Goal: Task Accomplishment & Management: Complete application form

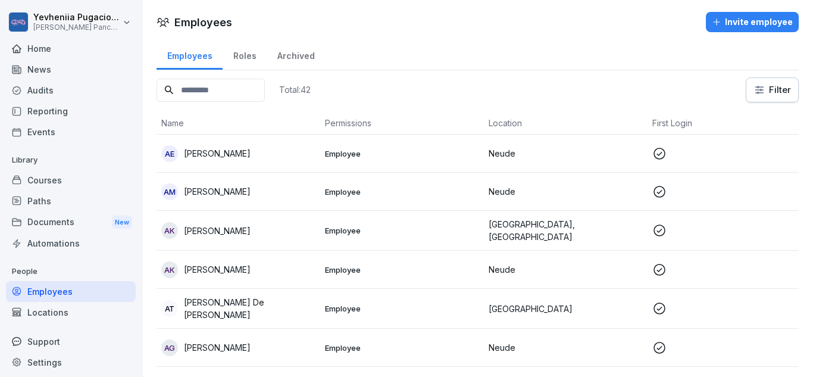
click at [765, 24] on div "Invite employee" at bounding box center [752, 21] width 81 height 13
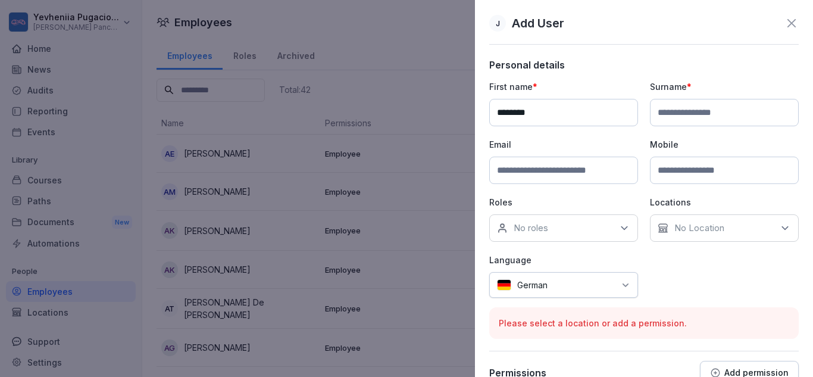
type input "********"
click at [718, 118] on input at bounding box center [724, 112] width 149 height 27
type input "*"
type input "*******"
click at [552, 177] on input at bounding box center [563, 170] width 149 height 27
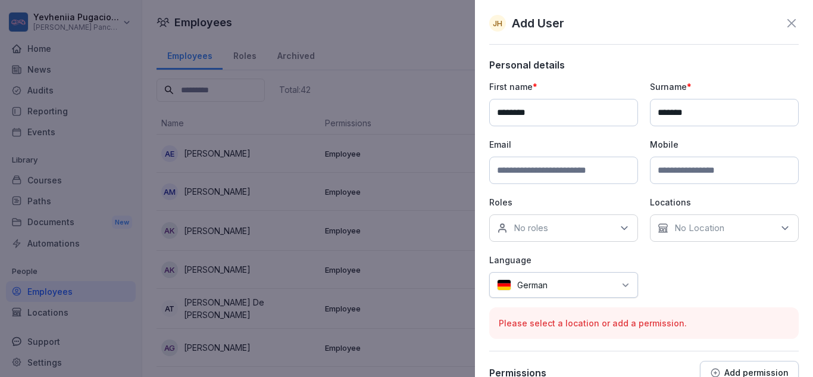
paste input "**********"
type input "**********"
click at [583, 227] on div "No roles" at bounding box center [563, 227] width 149 height 27
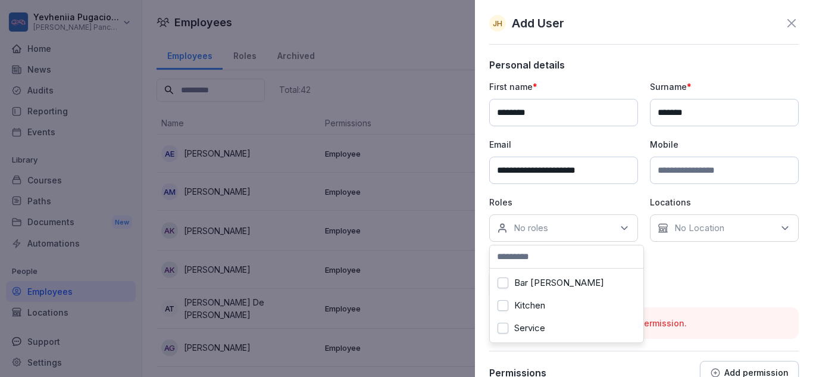
click at [530, 324] on label "Service" at bounding box center [529, 328] width 31 height 11
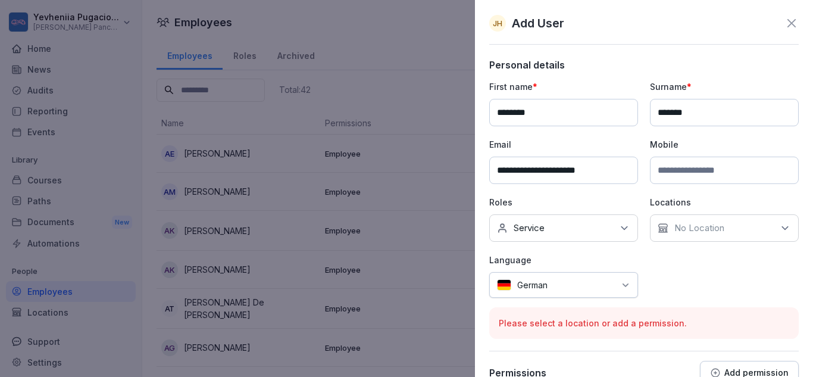
click at [708, 227] on p "No Location" at bounding box center [699, 228] width 50 height 12
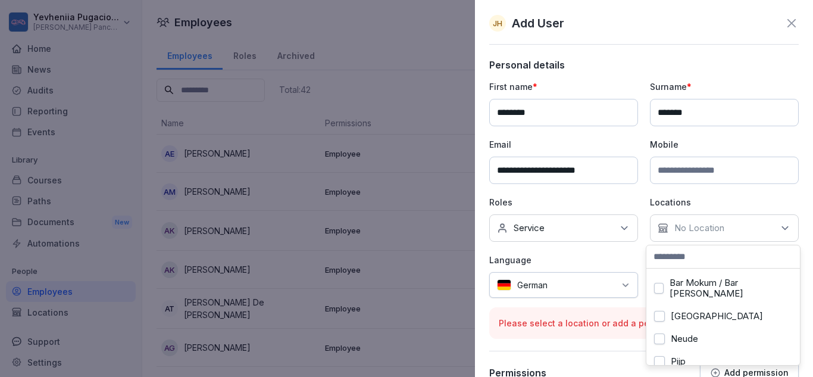
click at [669, 319] on div "[GEOGRAPHIC_DATA]" at bounding box center [723, 316] width 148 height 23
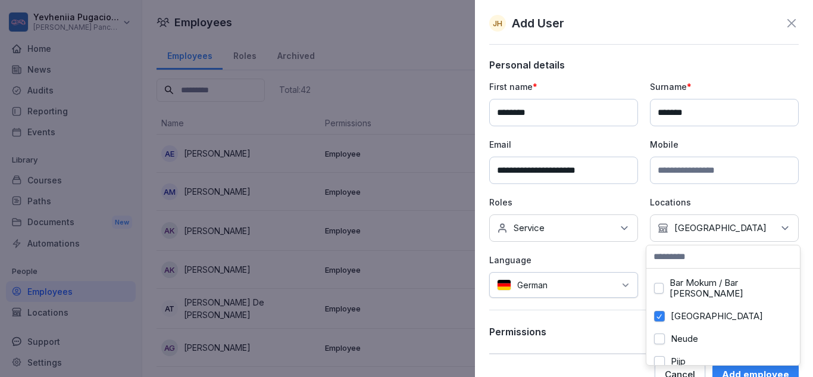
scroll to position [20, 0]
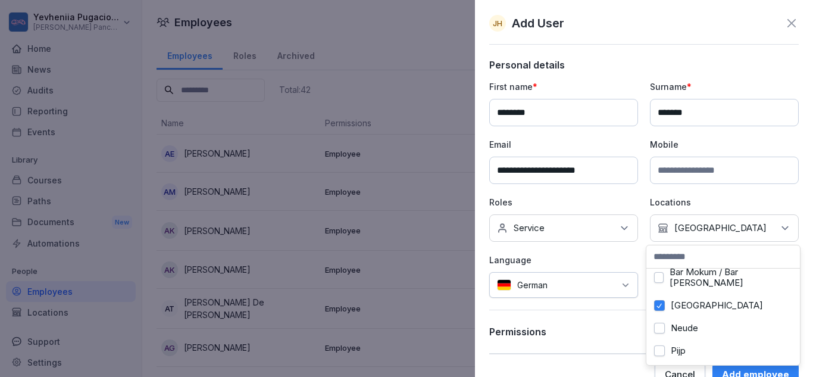
click at [661, 345] on button "Pijp" at bounding box center [659, 350] width 11 height 11
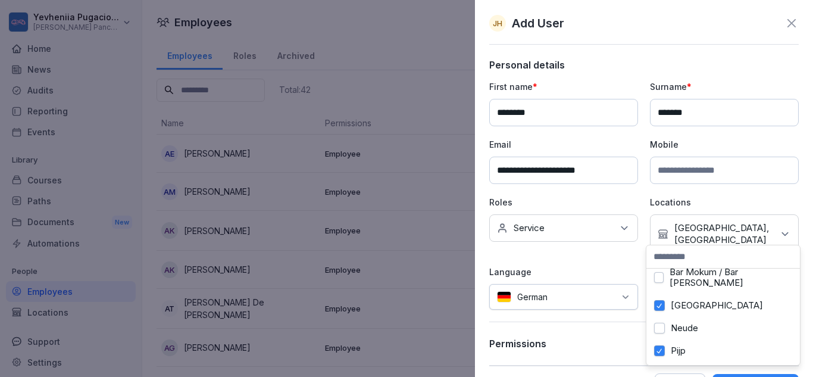
click at [561, 294] on div "German" at bounding box center [563, 297] width 149 height 26
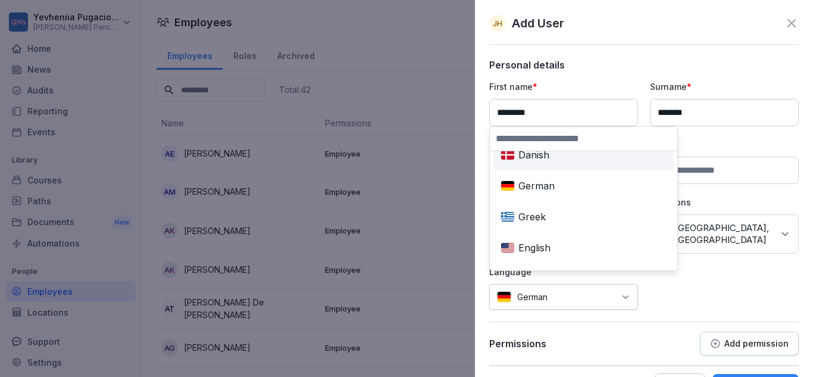
scroll to position [78, 0]
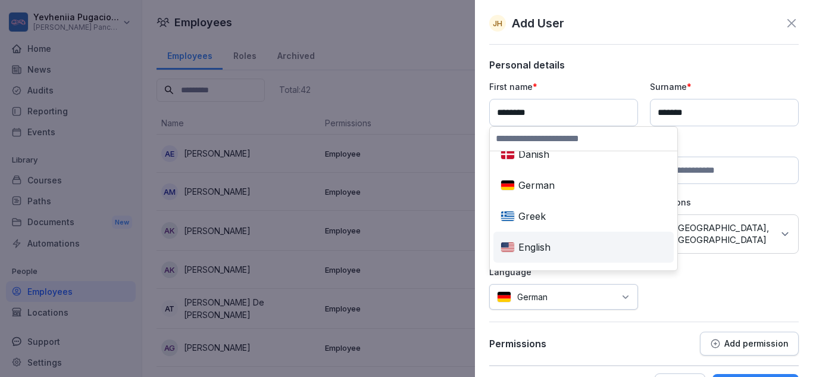
click at [537, 242] on div "English" at bounding box center [584, 247] width 176 height 26
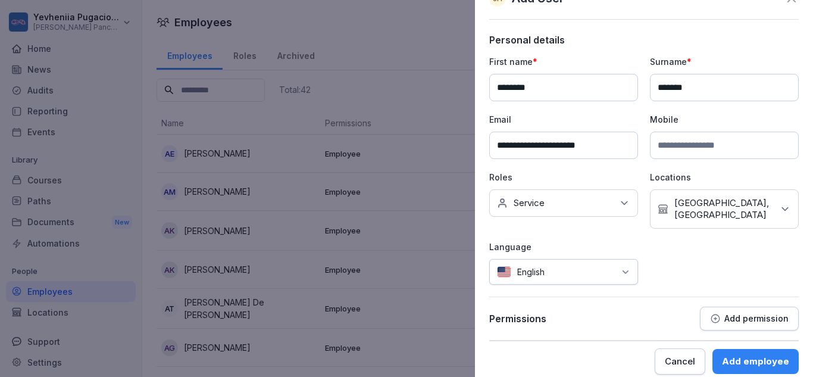
scroll to position [3, 0]
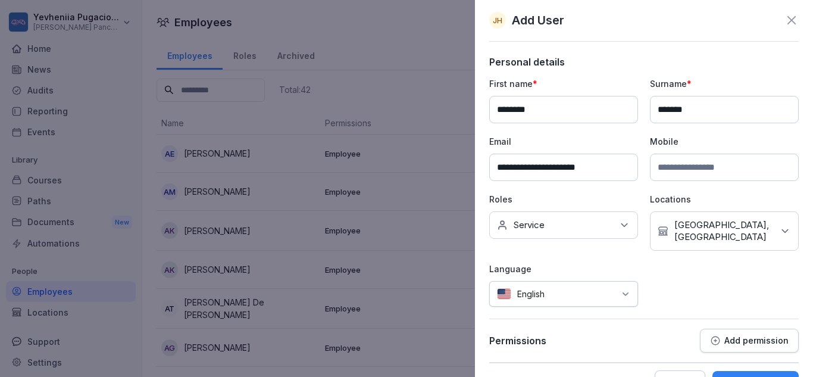
click at [736, 376] on div "Add employee" at bounding box center [755, 383] width 67 height 13
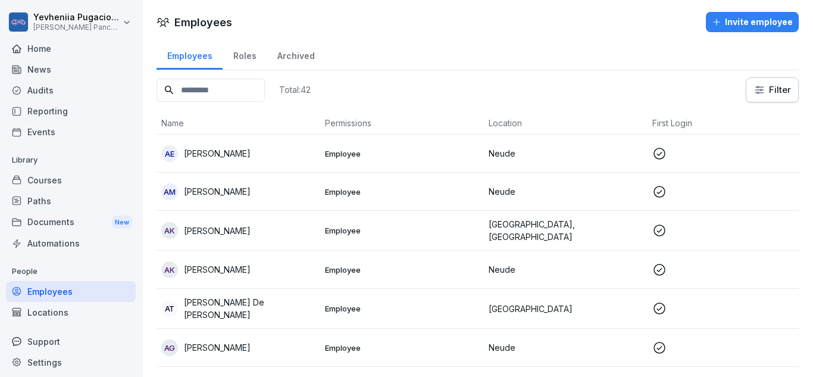
click at [45, 195] on div "Paths" at bounding box center [71, 200] width 130 height 21
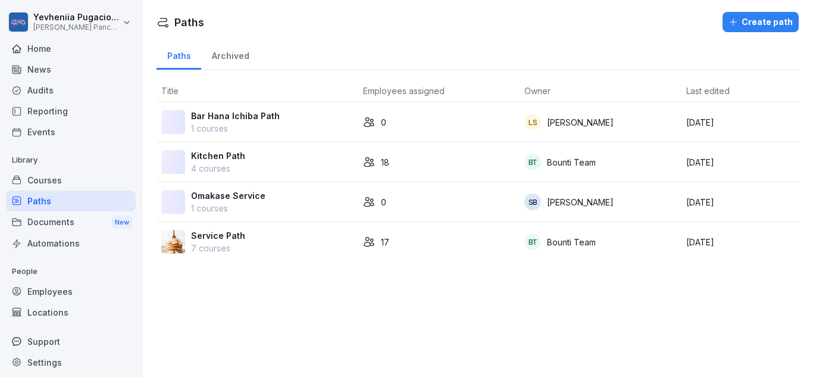
click at [205, 238] on p "Service Path" at bounding box center [218, 235] width 54 height 12
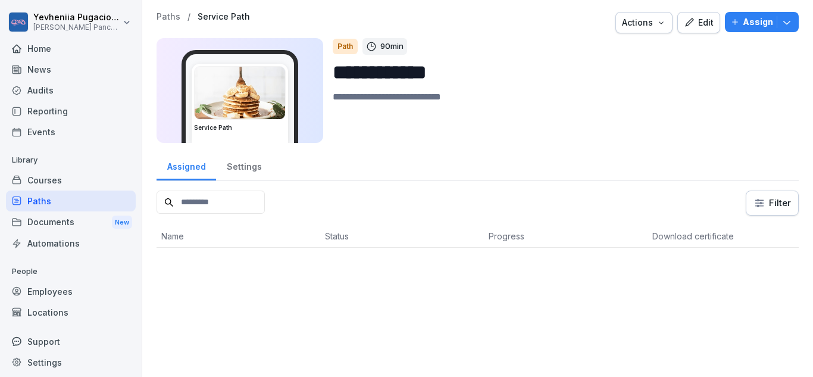
click at [747, 23] on p "Assign" at bounding box center [758, 21] width 30 height 13
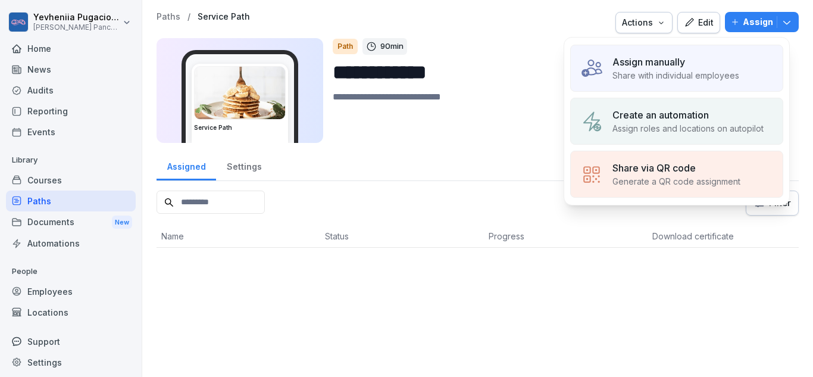
click at [681, 68] on p "Assign manually" at bounding box center [648, 62] width 73 height 14
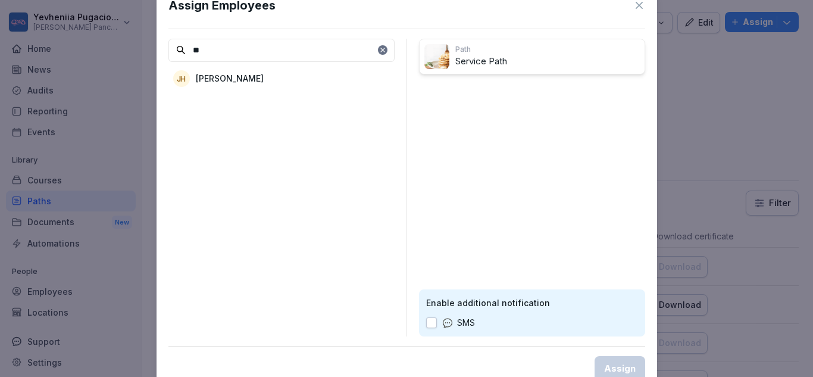
type input "**"
click at [230, 77] on p "[PERSON_NAME]" at bounding box center [230, 78] width 68 height 12
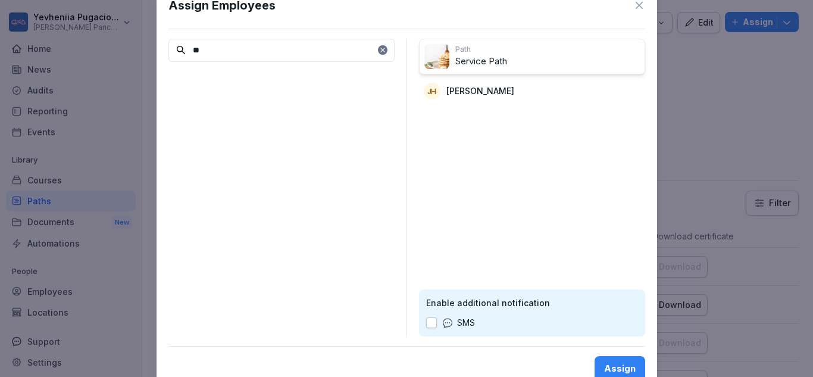
click at [610, 356] on button "Assign" at bounding box center [619, 368] width 51 height 25
click at [622, 365] on div "Assign" at bounding box center [620, 368] width 32 height 13
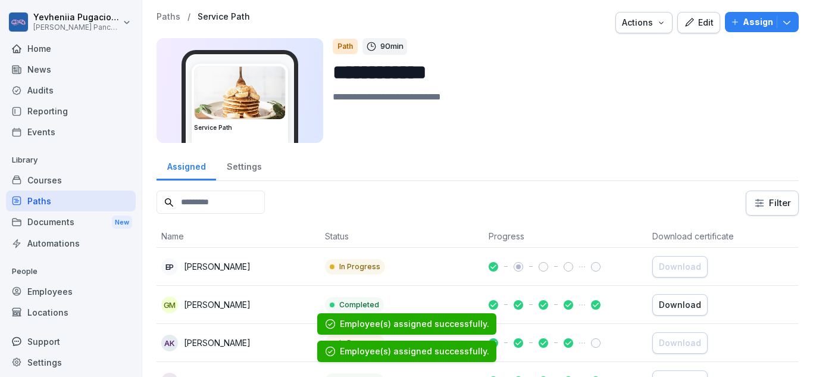
click at [696, 23] on div "Edit" at bounding box center [699, 22] width 30 height 13
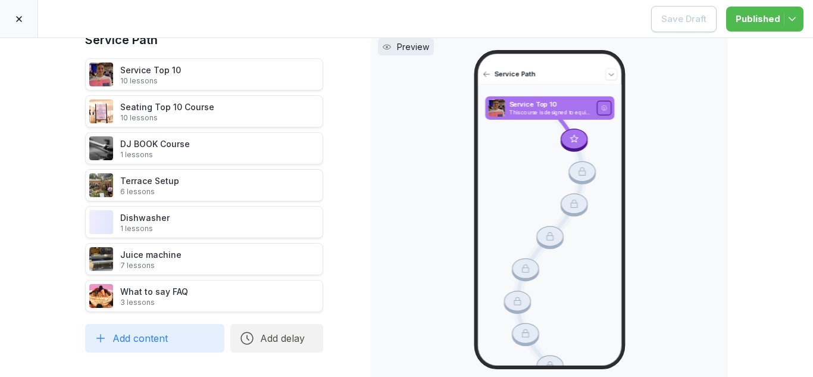
scroll to position [34, 0]
click at [195, 334] on button "Add content" at bounding box center [154, 337] width 139 height 29
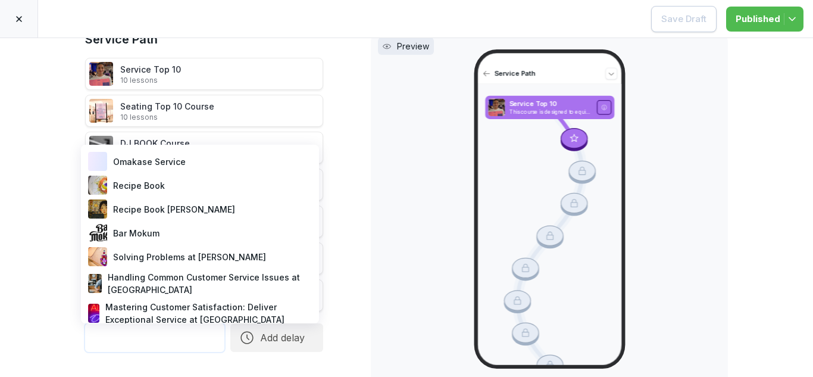
click at [176, 219] on div "Recipe Book [PERSON_NAME]" at bounding box center [200, 209] width 229 height 24
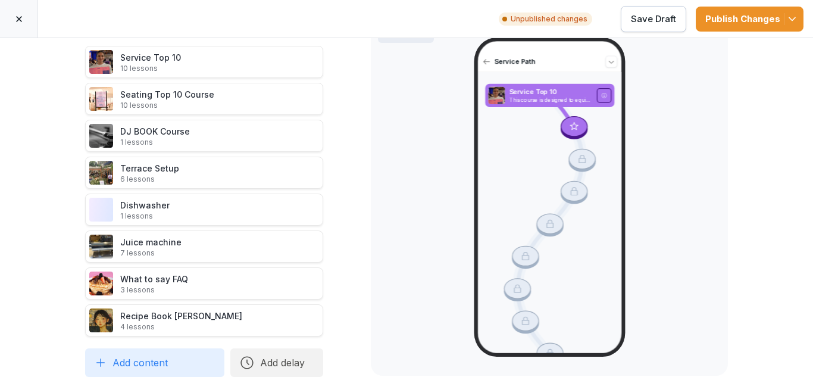
scroll to position [55, 0]
click at [164, 348] on button "Add content" at bounding box center [154, 362] width 139 height 29
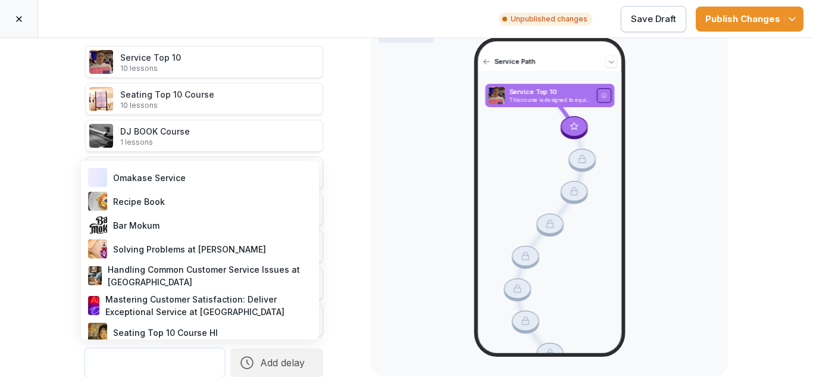
click at [180, 302] on div "Mastering Customer Satisfaction: Deliver Exceptional Service at [GEOGRAPHIC_DAT…" at bounding box center [200, 305] width 229 height 30
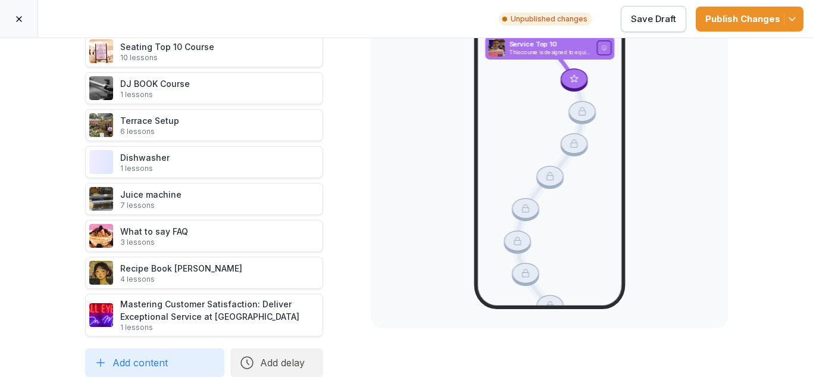
scroll to position [101, 0]
click at [168, 358] on button "Add content" at bounding box center [154, 362] width 139 height 29
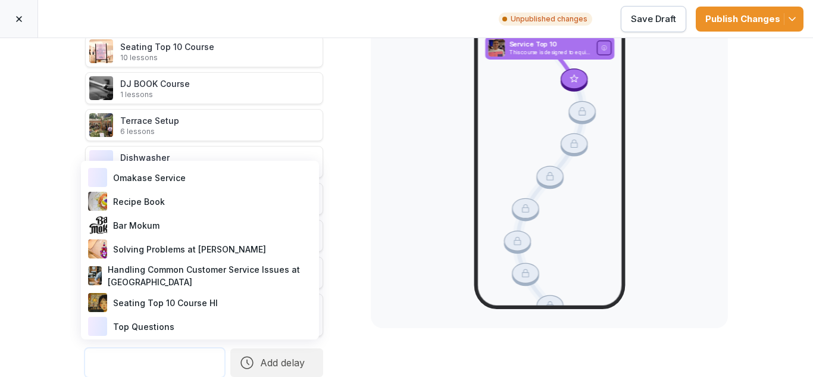
scroll to position [0, 0]
click at [136, 274] on div "Handling Common Customer Service Issues at [GEOGRAPHIC_DATA]" at bounding box center [200, 276] width 229 height 30
click at [136, 274] on p "4 lessons" at bounding box center [181, 279] width 122 height 10
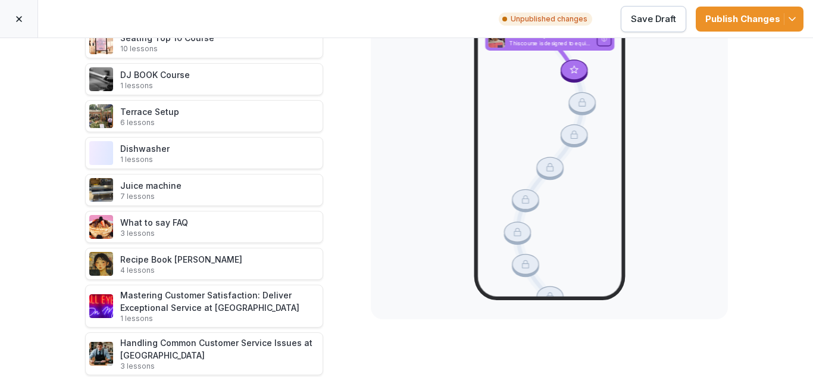
click at [333, 352] on icon at bounding box center [336, 353] width 6 height 8
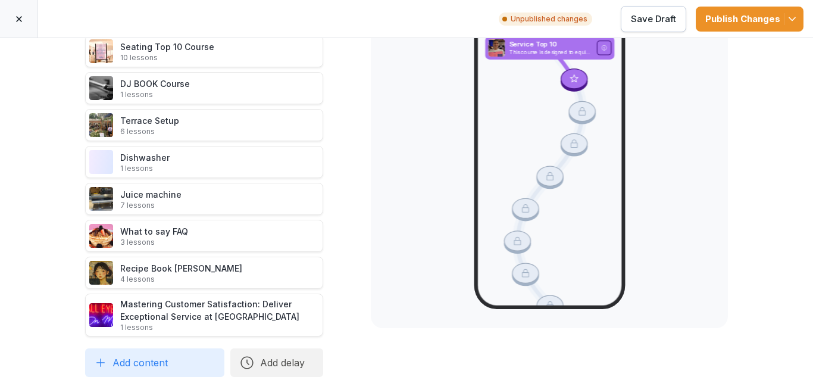
click at [745, 20] on div "Publish Changes" at bounding box center [749, 18] width 89 height 13
click at [333, 268] on icon at bounding box center [336, 273] width 10 height 10
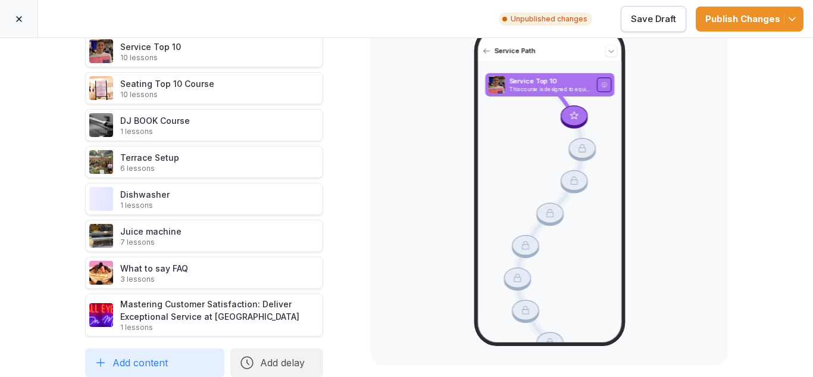
click at [333, 157] on icon at bounding box center [336, 162] width 10 height 10
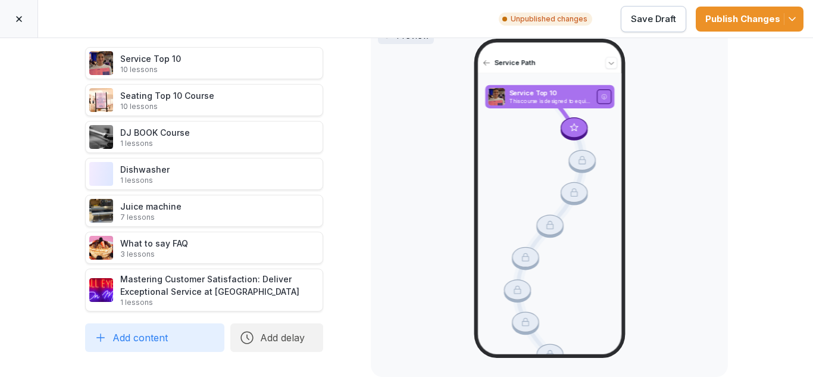
scroll to position [54, 0]
click at [733, 24] on div "Publish Changes" at bounding box center [749, 18] width 89 height 13
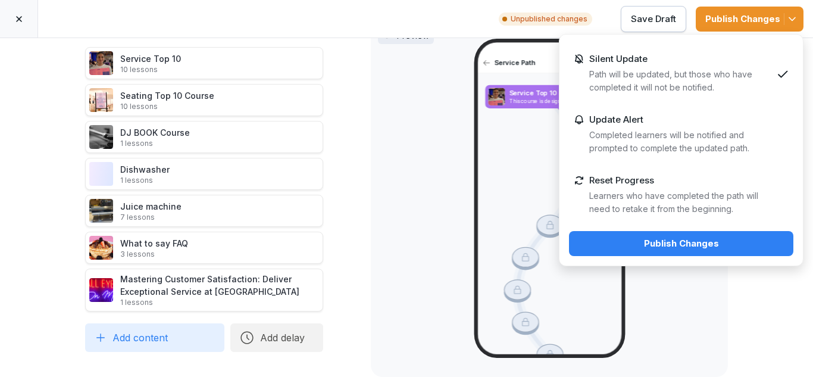
click at [623, 250] on button "Publish Changes" at bounding box center [681, 243] width 224 height 25
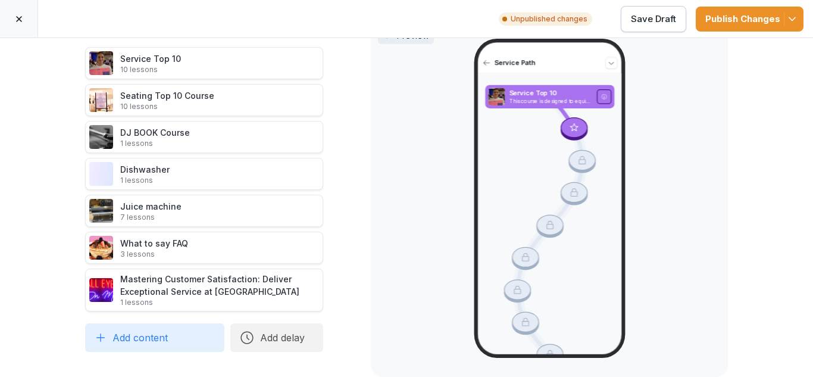
click at [745, 18] on div "Publish Changes" at bounding box center [749, 18] width 89 height 13
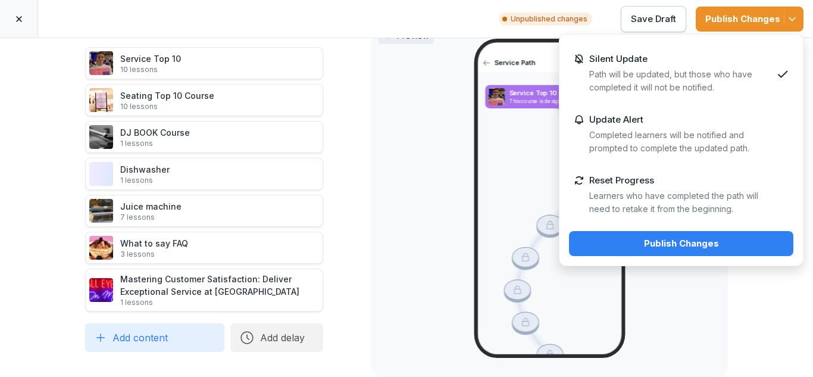
click at [648, 250] on button "Publish Changes" at bounding box center [681, 243] width 224 height 25
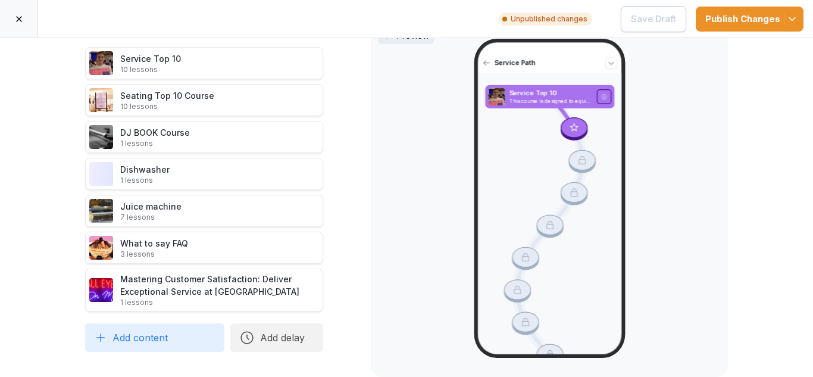
scroll to position [0, 0]
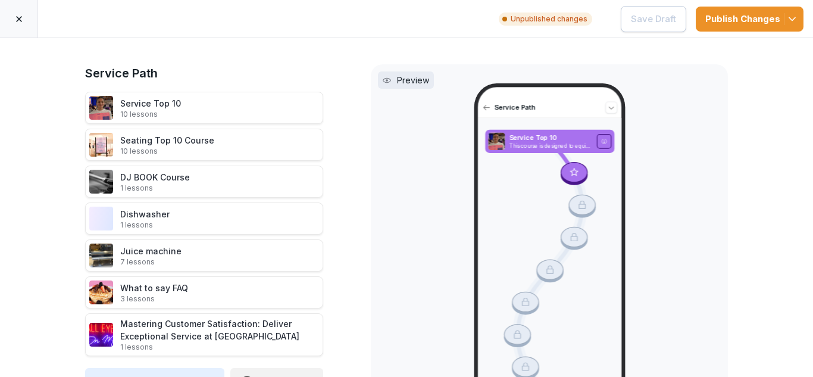
click at [20, 21] on icon at bounding box center [19, 19] width 10 height 10
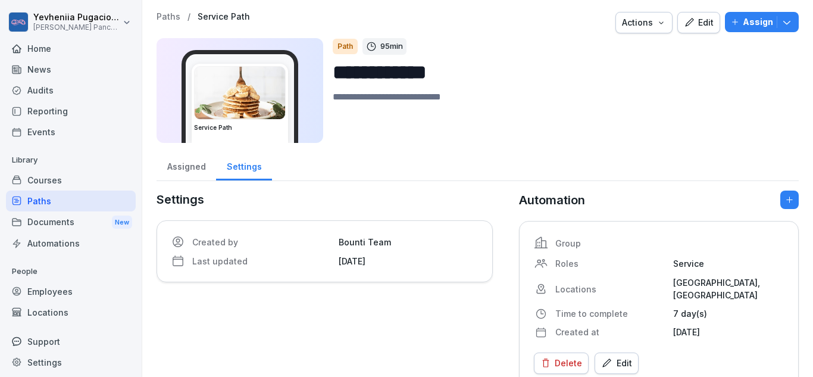
scroll to position [5, 0]
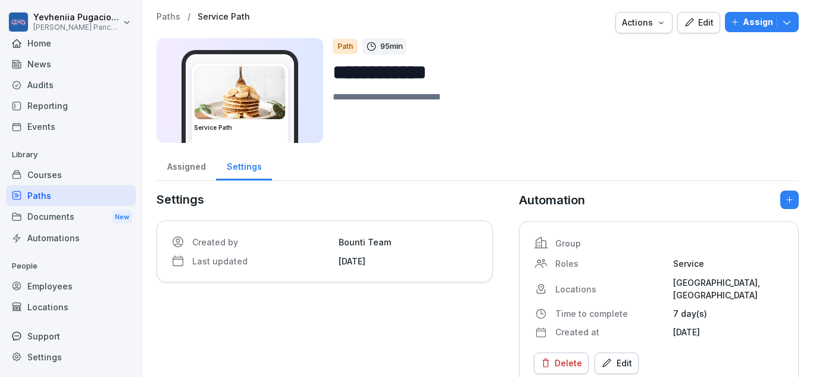
click at [45, 179] on div "Courses" at bounding box center [71, 174] width 130 height 21
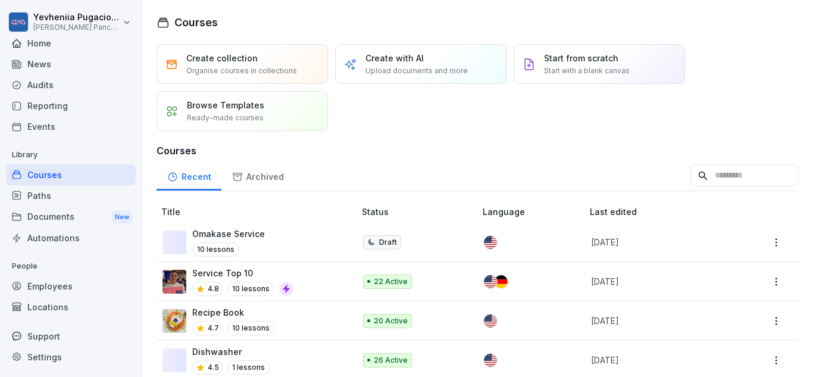
click at [51, 193] on div "Paths" at bounding box center [71, 195] width 130 height 21
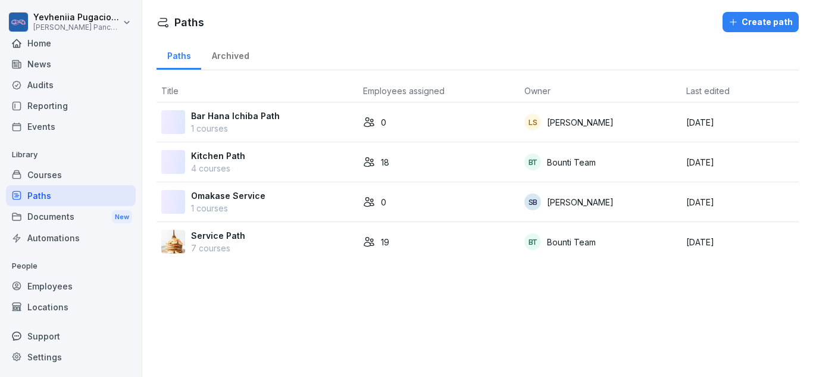
click at [213, 230] on p "Service Path" at bounding box center [218, 235] width 54 height 12
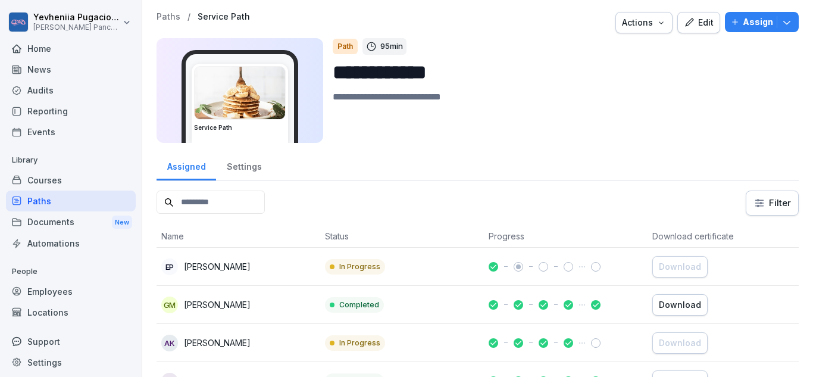
click at [685, 21] on icon "button" at bounding box center [689, 22] width 8 height 8
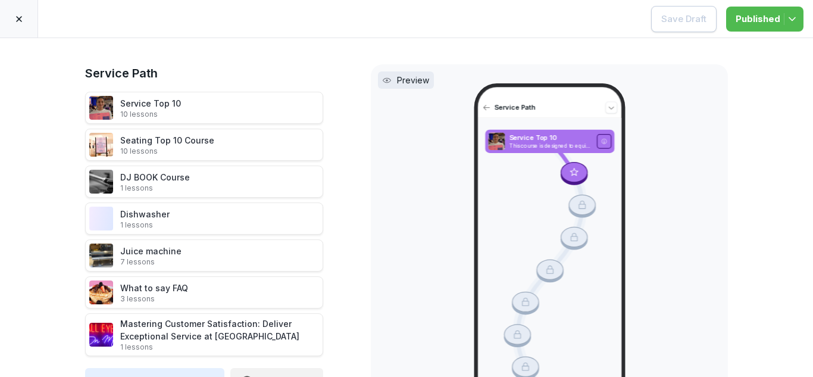
scroll to position [54, 0]
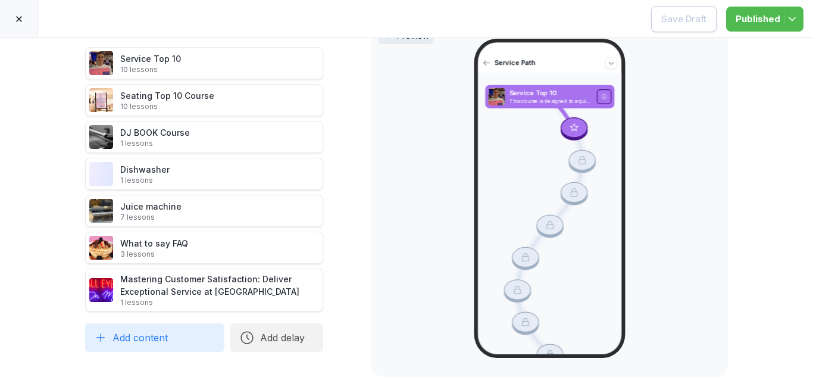
click at [159, 323] on button "Add content" at bounding box center [154, 337] width 139 height 29
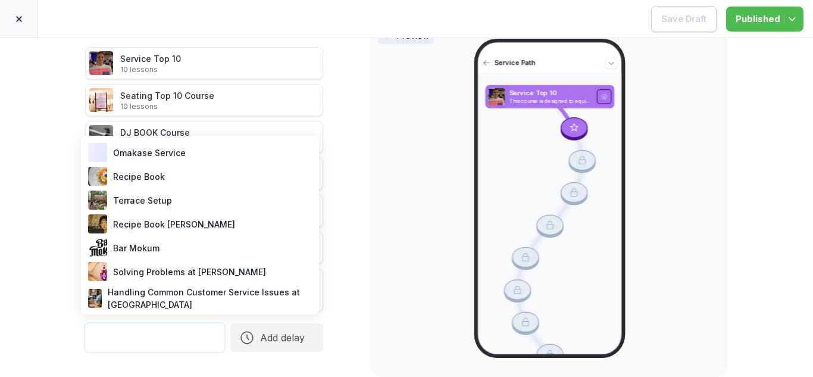
click at [157, 267] on div "Solving Problems at Moak" at bounding box center [200, 271] width 229 height 24
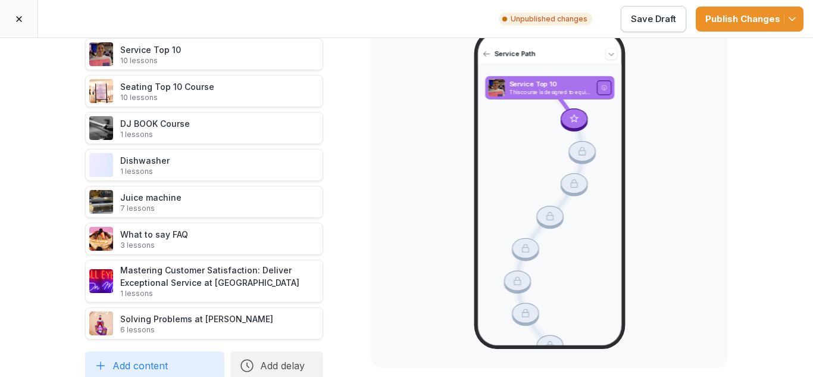
click at [741, 20] on div "Publish Changes" at bounding box center [749, 18] width 89 height 13
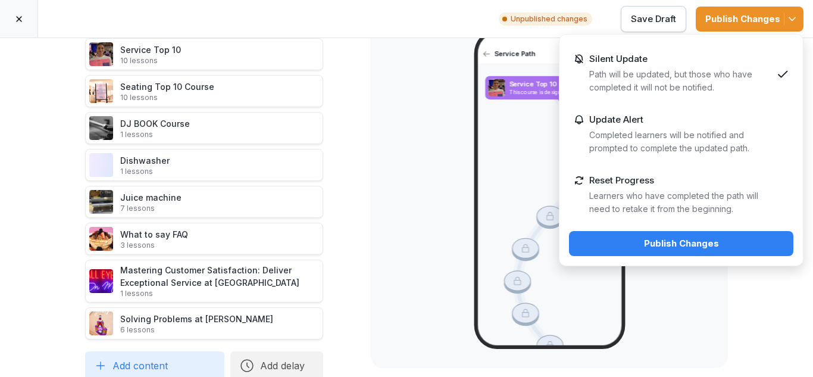
click at [680, 231] on button "Publish Changes" at bounding box center [681, 243] width 224 height 25
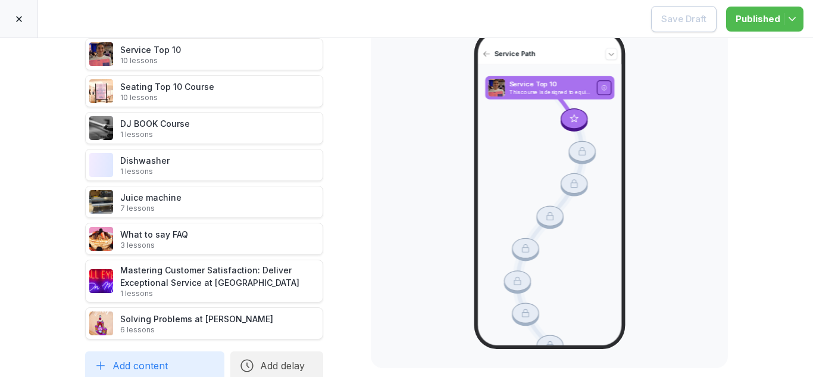
click at [21, 21] on icon at bounding box center [19, 19] width 6 height 6
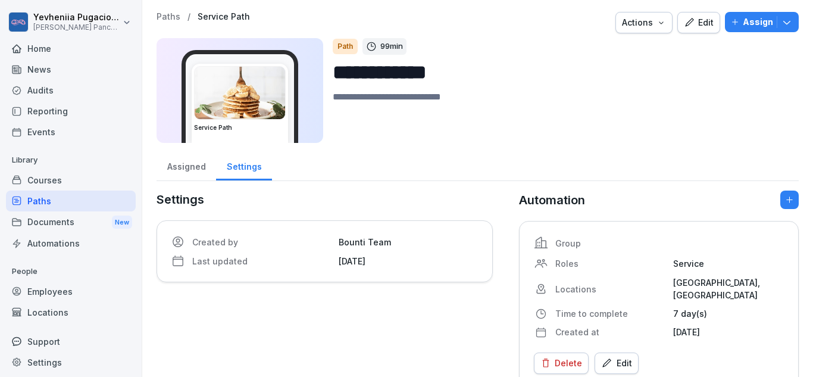
click at [49, 200] on div "Paths" at bounding box center [71, 200] width 130 height 21
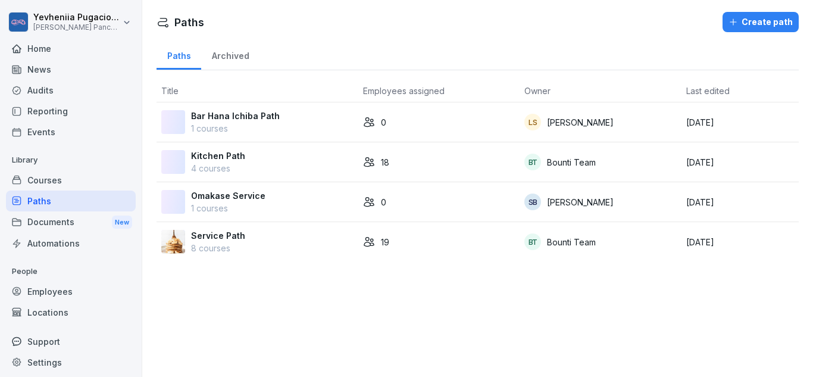
click at [217, 149] on td "Kitchen Path 4 courses" at bounding box center [258, 162] width 202 height 40
click at [224, 154] on p "Kitchen Path" at bounding box center [218, 155] width 54 height 12
click at [210, 147] on td "Kitchen Path 4 courses" at bounding box center [258, 162] width 202 height 40
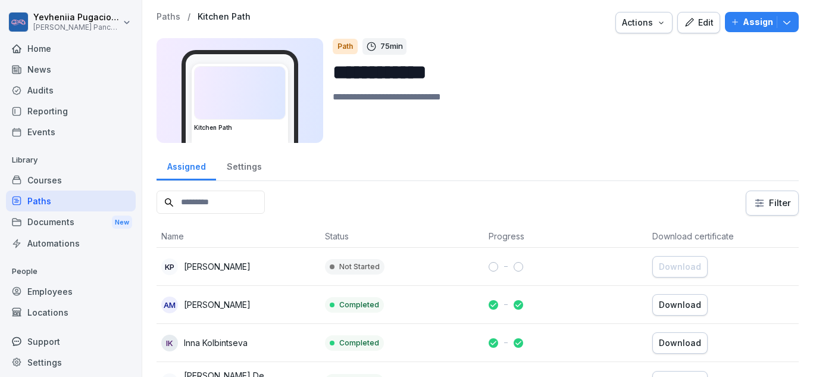
click at [691, 30] on button "Edit" at bounding box center [698, 22] width 43 height 21
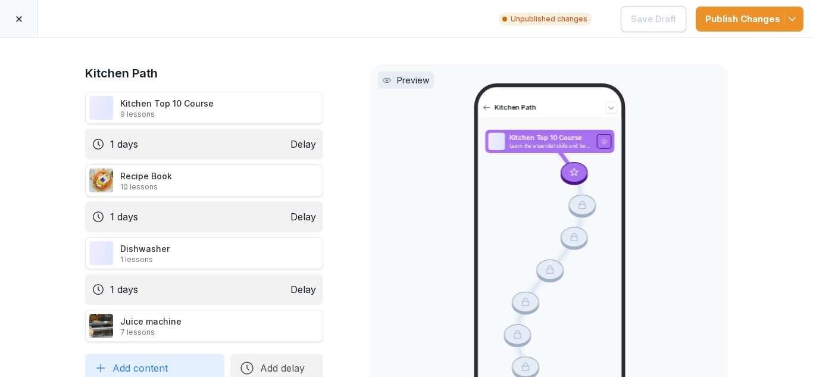
click at [332, 145] on icon at bounding box center [336, 144] width 10 height 10
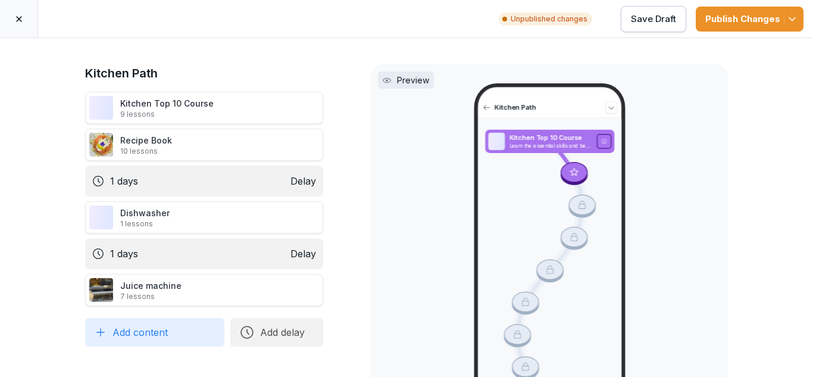
click at [331, 184] on icon at bounding box center [336, 181] width 10 height 10
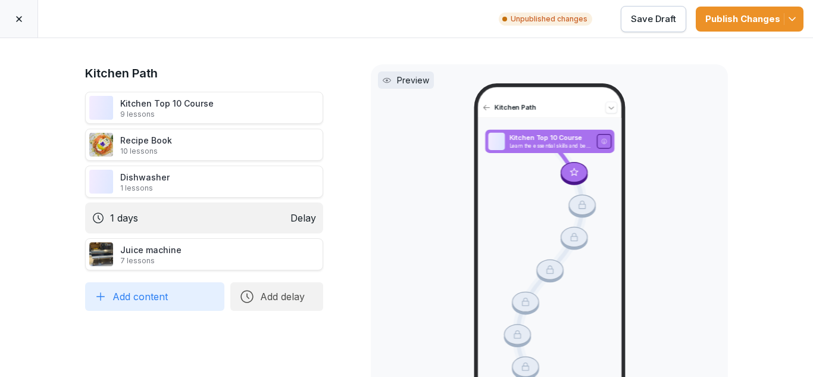
click at [331, 215] on icon at bounding box center [336, 218] width 10 height 10
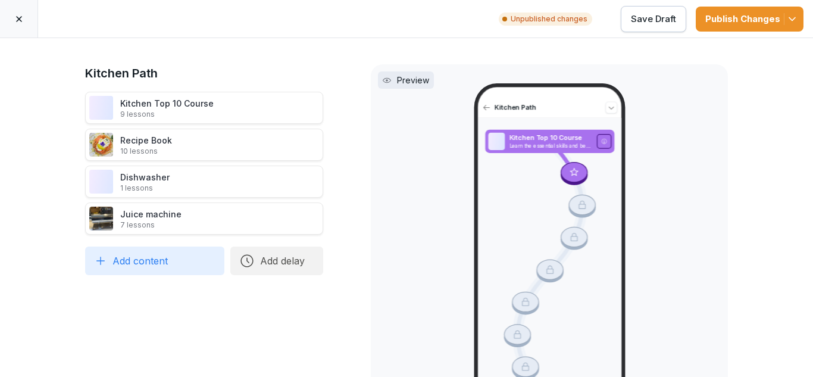
click at [195, 260] on button "Add content" at bounding box center [154, 260] width 139 height 29
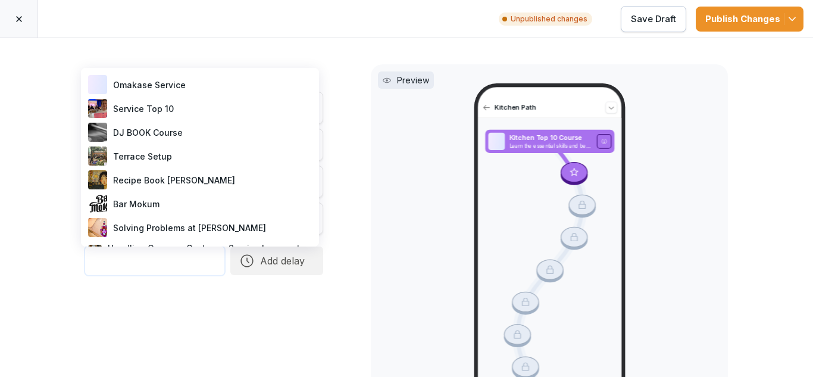
click at [176, 129] on div "DJ BOOK Course" at bounding box center [200, 132] width 229 height 24
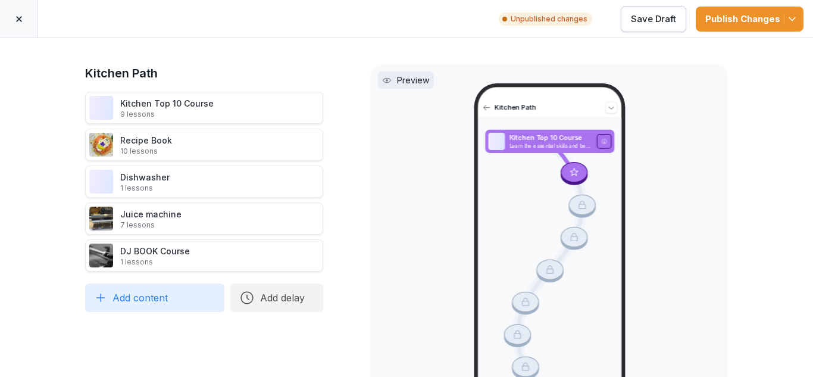
click at [148, 303] on button "Add content" at bounding box center [154, 297] width 139 height 29
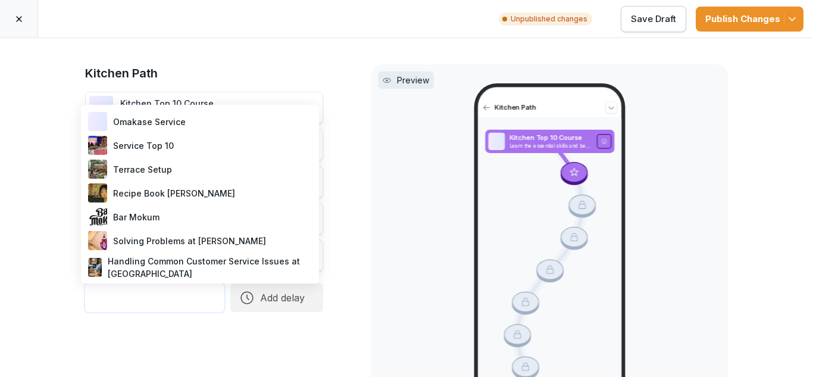
click at [168, 237] on div "Solving Problems at [PERSON_NAME]" at bounding box center [200, 241] width 229 height 24
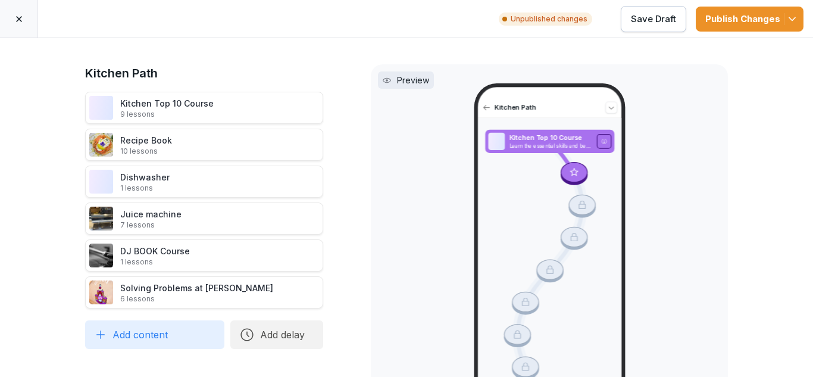
click at [157, 333] on button "Add content" at bounding box center [154, 334] width 139 height 29
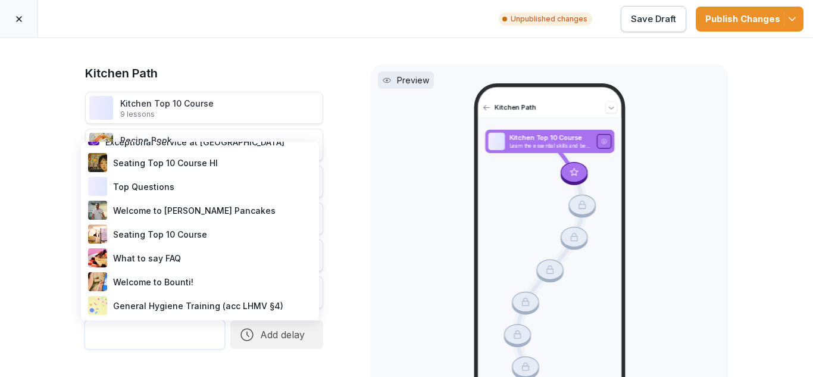
scroll to position [185, 0]
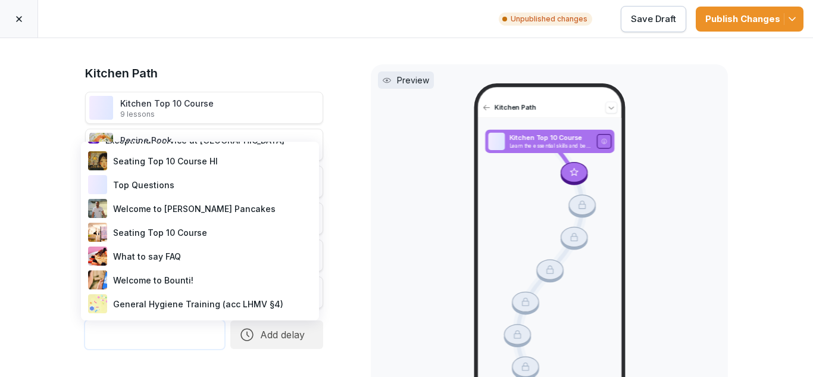
click at [153, 244] on div "What to say FAQ" at bounding box center [200, 256] width 229 height 24
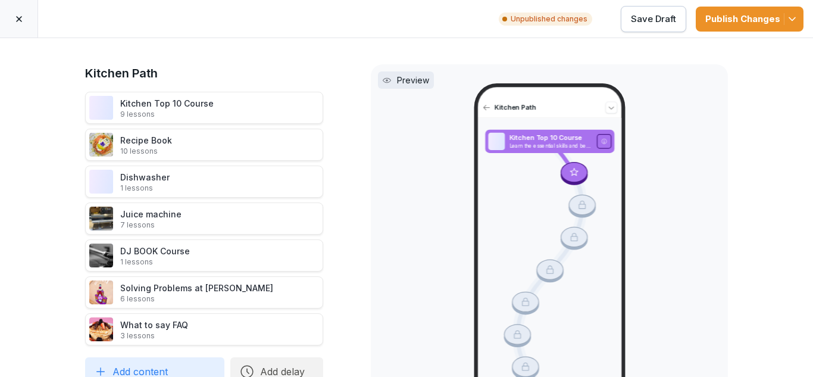
scroll to position [54, 0]
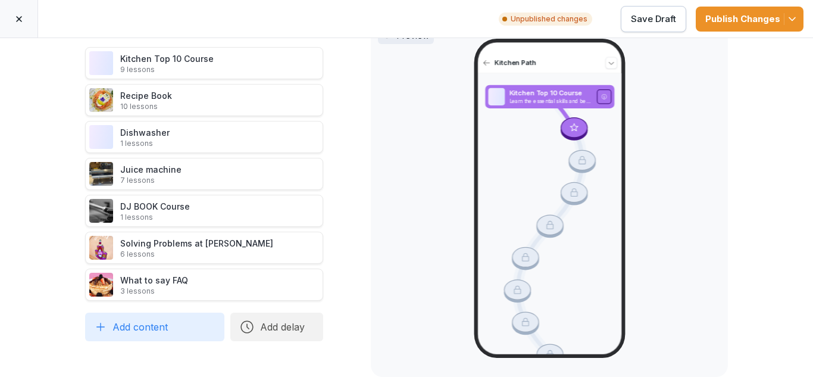
click at [754, 15] on div "Publish Changes" at bounding box center [749, 18] width 89 height 13
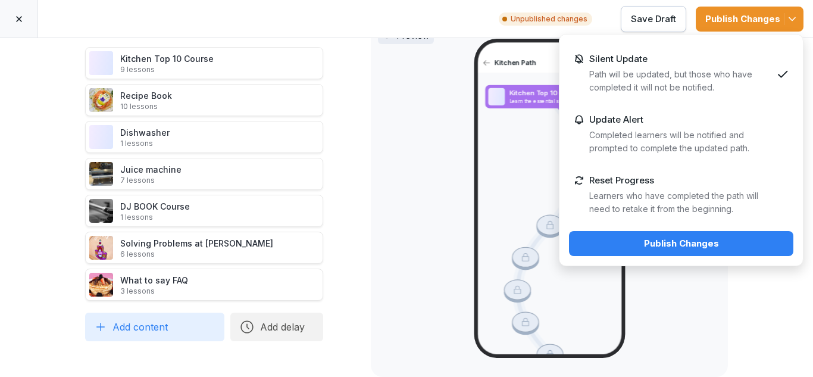
click at [687, 236] on button "Publish Changes" at bounding box center [681, 243] width 224 height 25
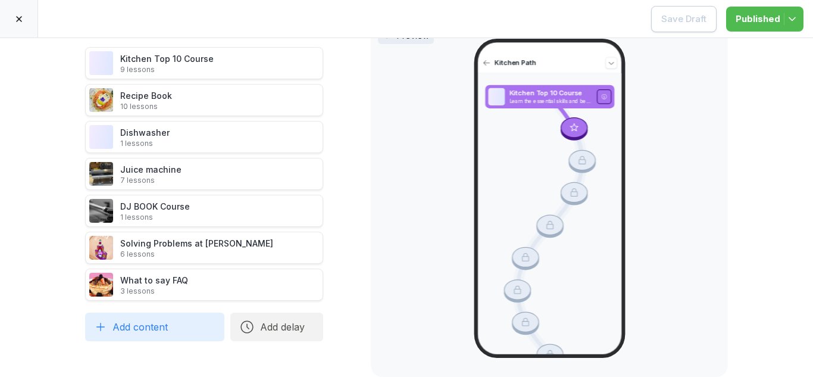
click at [17, 14] on icon at bounding box center [19, 19] width 10 height 10
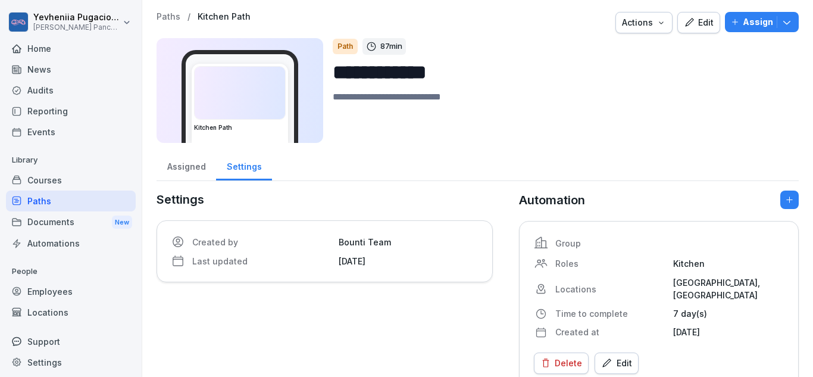
click at [56, 292] on div "Employees" at bounding box center [71, 291] width 130 height 21
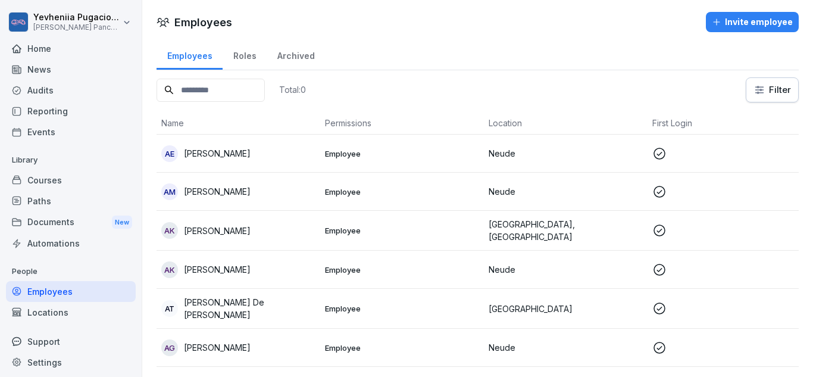
click at [575, 158] on p "Neude" at bounding box center [566, 153] width 154 height 12
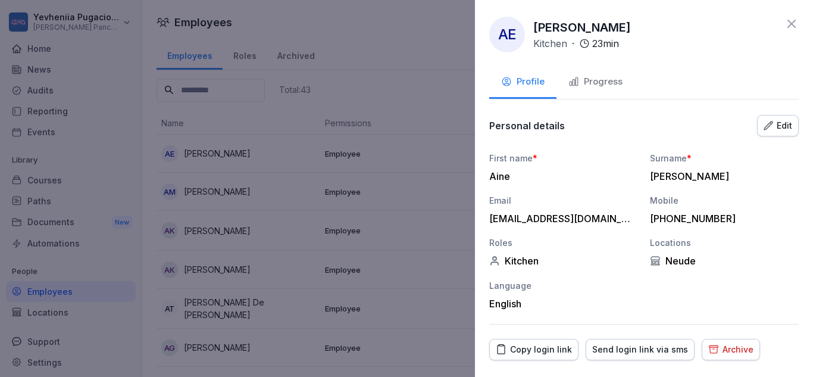
click at [610, 86] on div "Progress" at bounding box center [595, 82] width 54 height 14
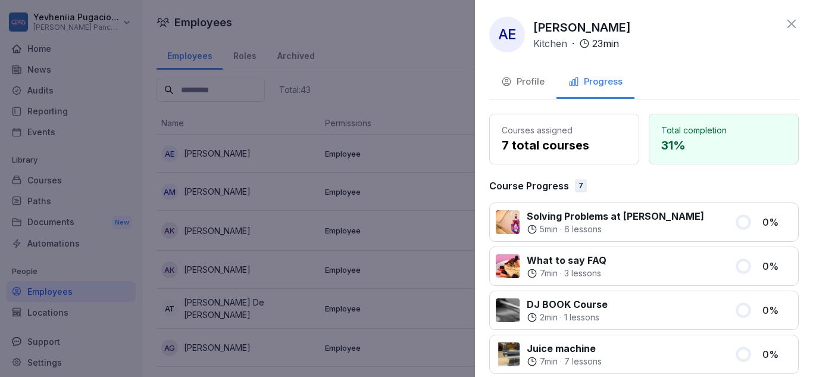
click at [787, 15] on div "AE Aine Evans Kitchen · 23 min Profile Progress Courses assigned 7 total course…" at bounding box center [644, 188] width 338 height 377
click at [787, 24] on icon at bounding box center [791, 24] width 8 height 8
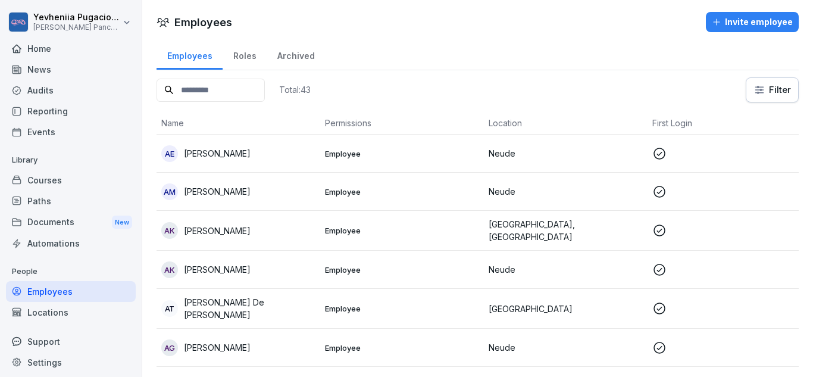
click at [564, 264] on p "Neude" at bounding box center [566, 269] width 154 height 12
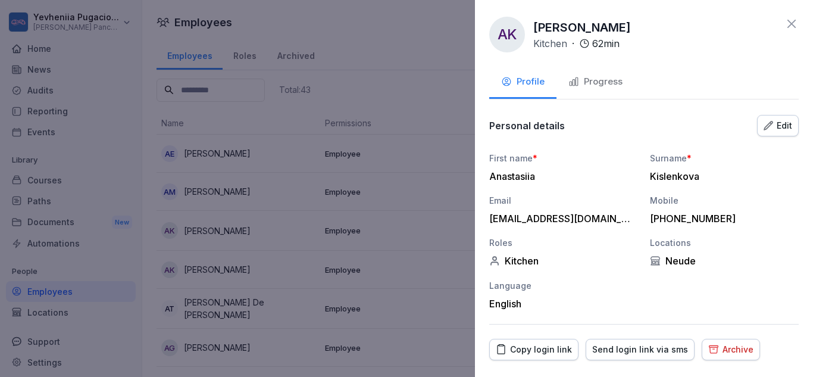
click at [605, 82] on div "Progress" at bounding box center [595, 82] width 54 height 14
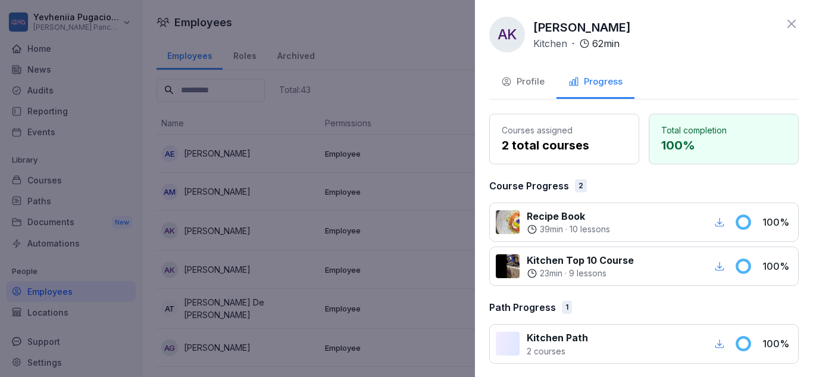
scroll to position [4, 0]
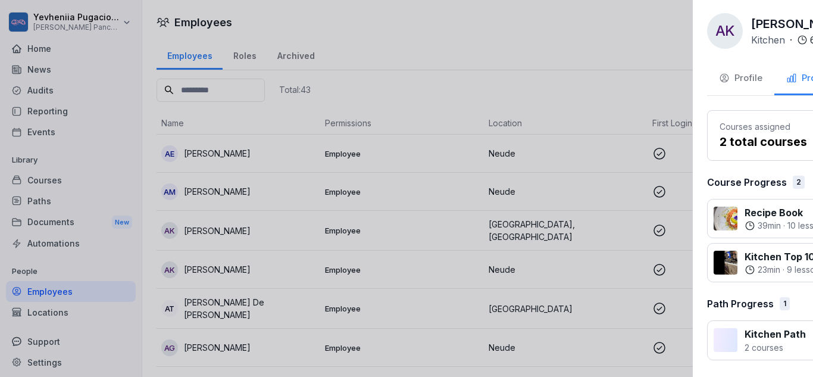
click at [295, 233] on div at bounding box center [406, 188] width 813 height 377
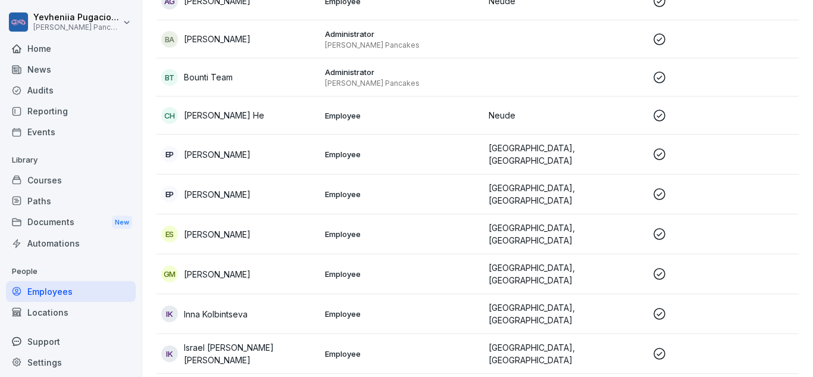
scroll to position [348, 0]
click at [335, 253] on td "Employee" at bounding box center [402, 273] width 164 height 40
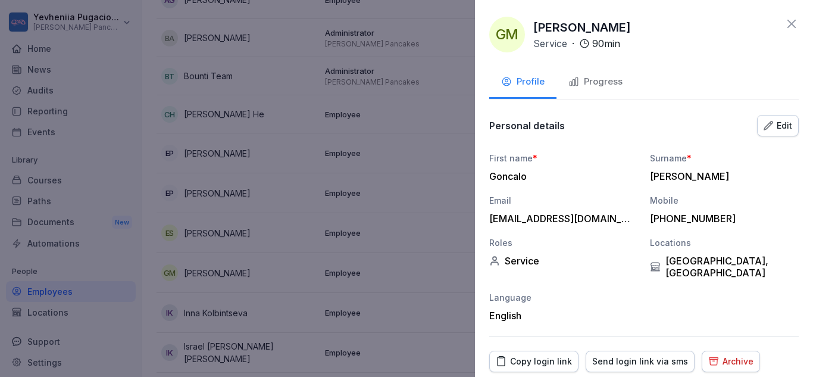
click at [619, 79] on div "Progress" at bounding box center [595, 82] width 54 height 14
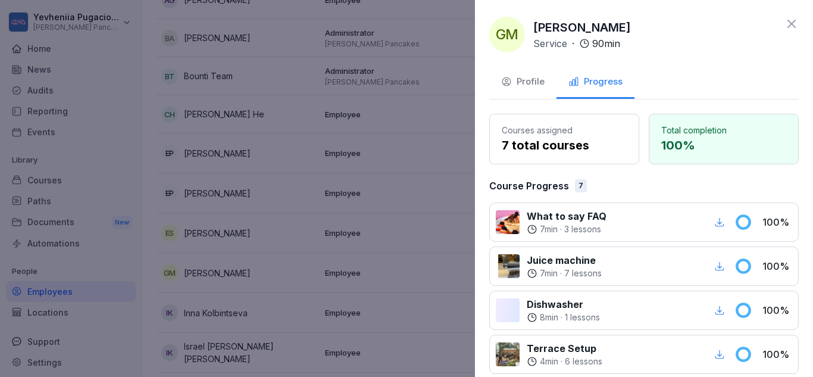
click at [619, 79] on div "Progress" at bounding box center [595, 82] width 54 height 14
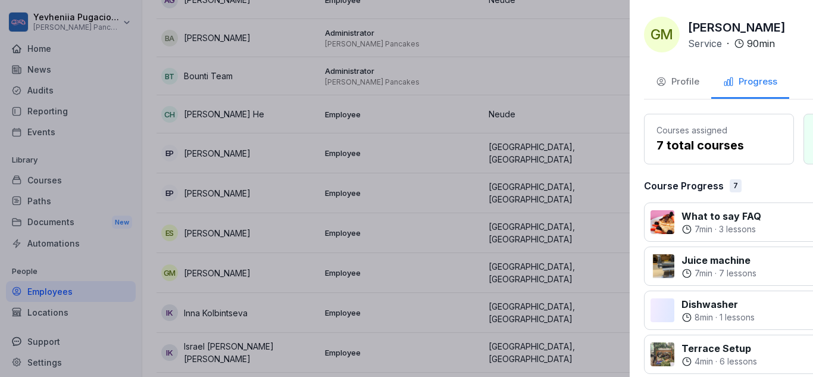
click at [321, 226] on div at bounding box center [406, 188] width 813 height 377
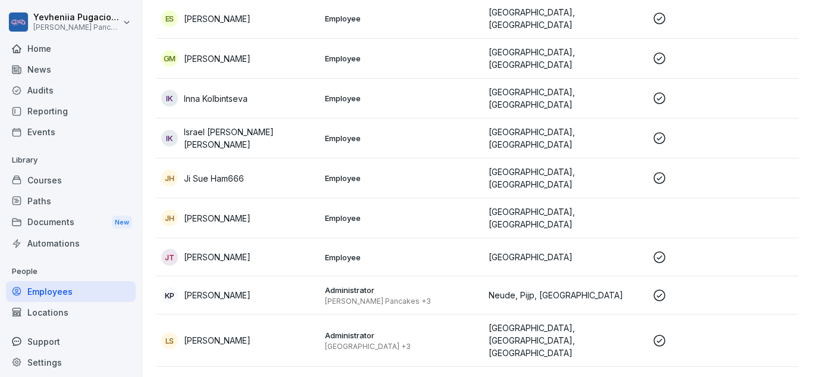
scroll to position [562, 0]
click at [322, 206] on td "Employee" at bounding box center [402, 218] width 164 height 40
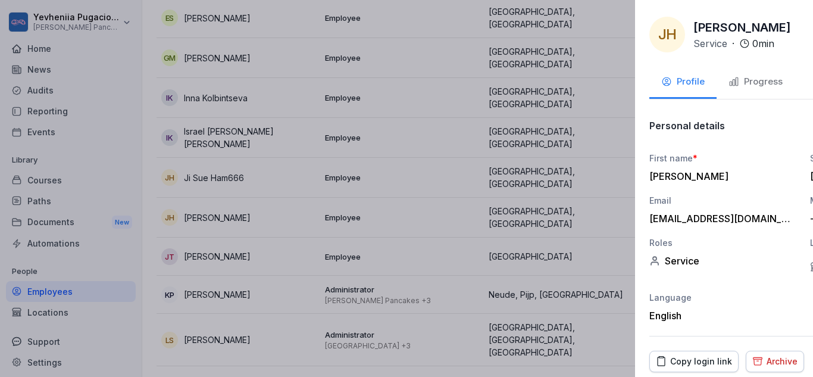
click at [345, 186] on div at bounding box center [406, 188] width 813 height 377
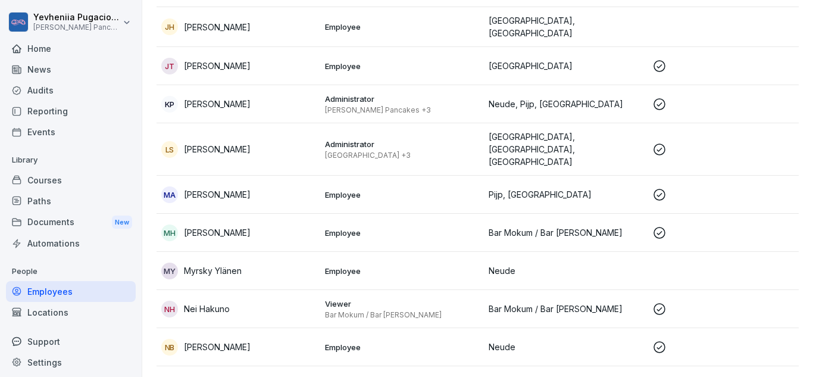
scroll to position [756, 0]
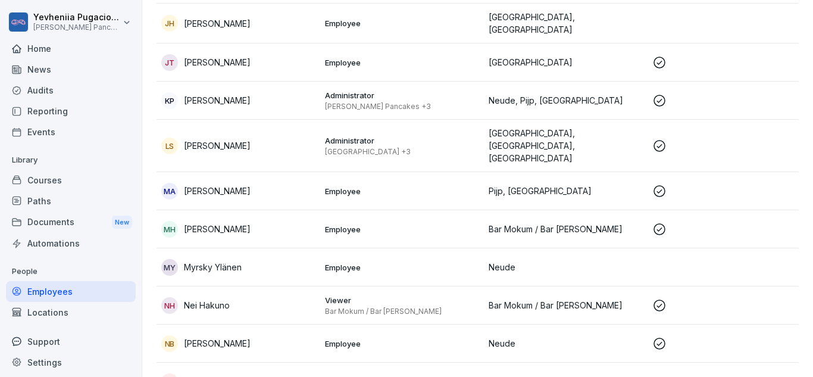
click at [274, 362] on td "NO Nono Oue" at bounding box center [239, 381] width 164 height 38
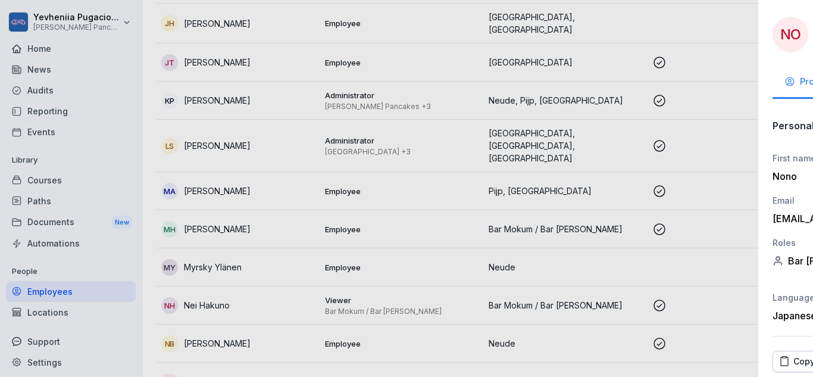
click at [274, 332] on div at bounding box center [406, 188] width 813 height 377
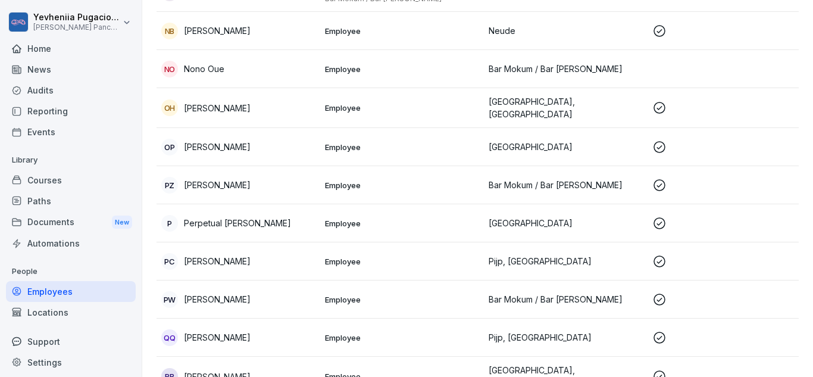
scroll to position [1076, 0]
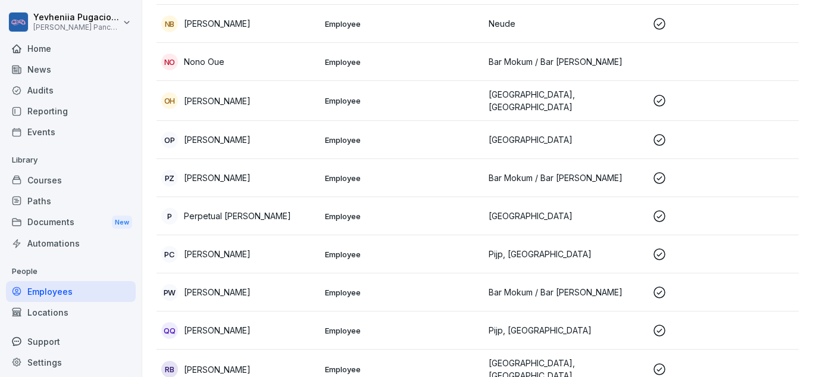
click at [223, 197] on td "P Perpetual Agyemang" at bounding box center [239, 216] width 164 height 38
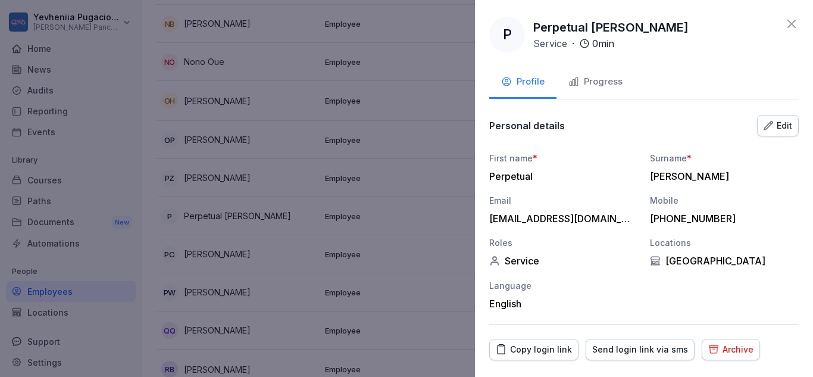
click at [737, 351] on div "Archive" at bounding box center [730, 349] width 45 height 13
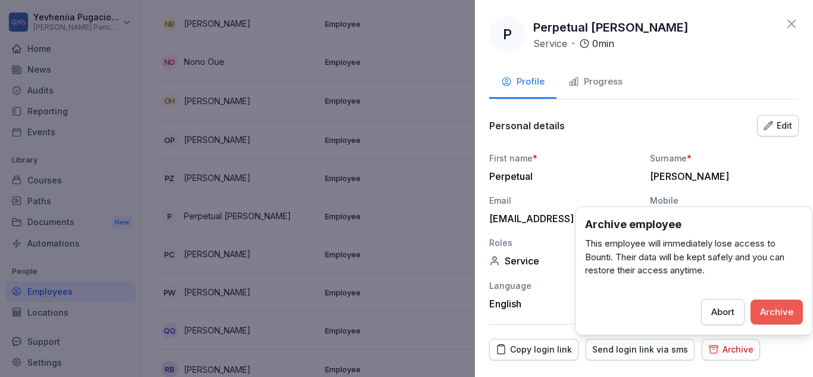
click at [777, 322] on button "Archive" at bounding box center [776, 311] width 52 height 25
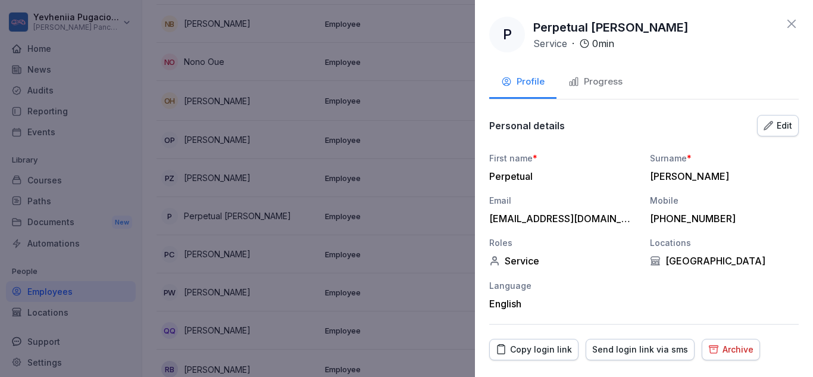
click at [710, 342] on button "Archive" at bounding box center [731, 349] width 58 height 21
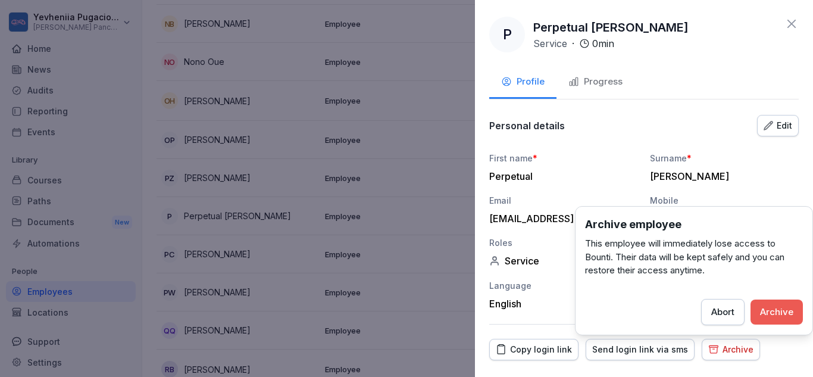
click at [762, 324] on button "Archive" at bounding box center [776, 311] width 52 height 25
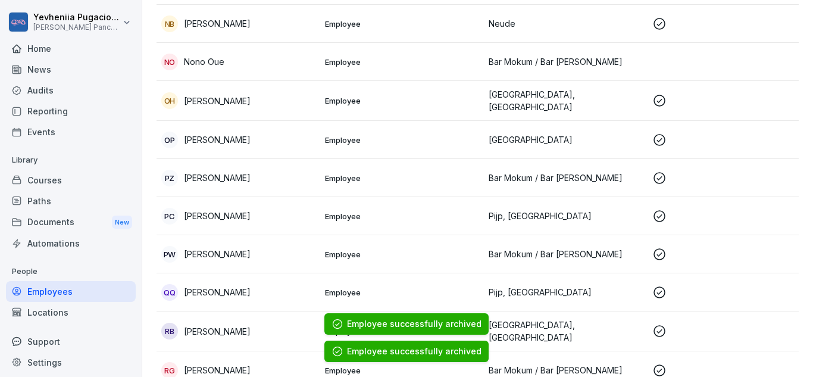
click at [263, 323] on div "RB Ralfs Brutans" at bounding box center [238, 331] width 154 height 17
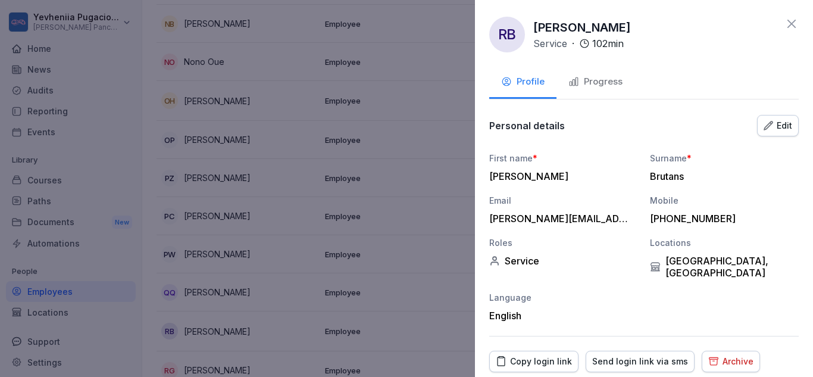
click at [725, 358] on button "Archive" at bounding box center [731, 361] width 58 height 21
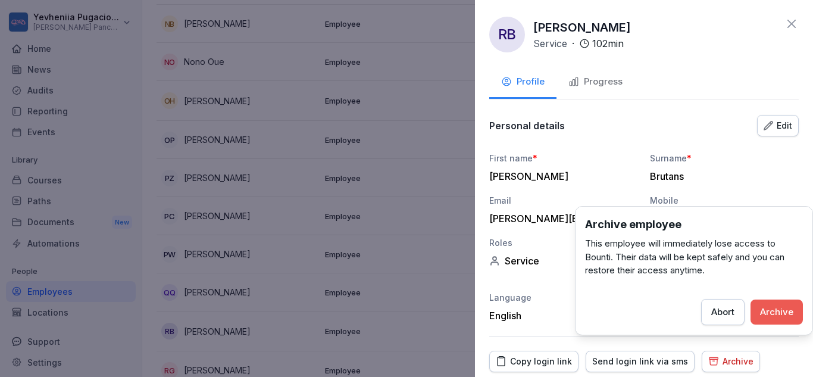
click at [774, 323] on button "Archive" at bounding box center [776, 311] width 52 height 25
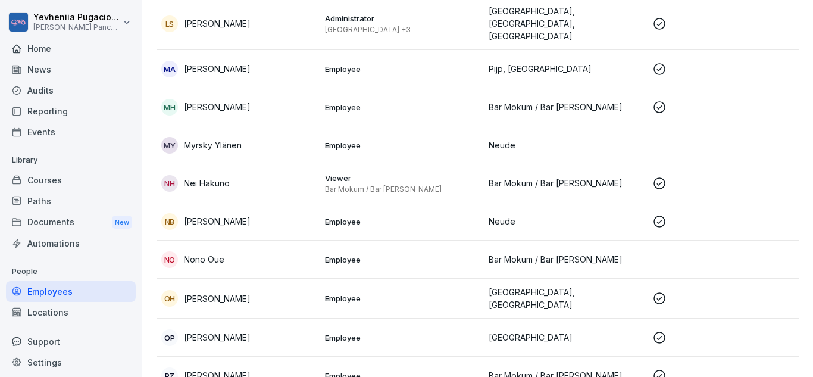
scroll to position [883, 0]
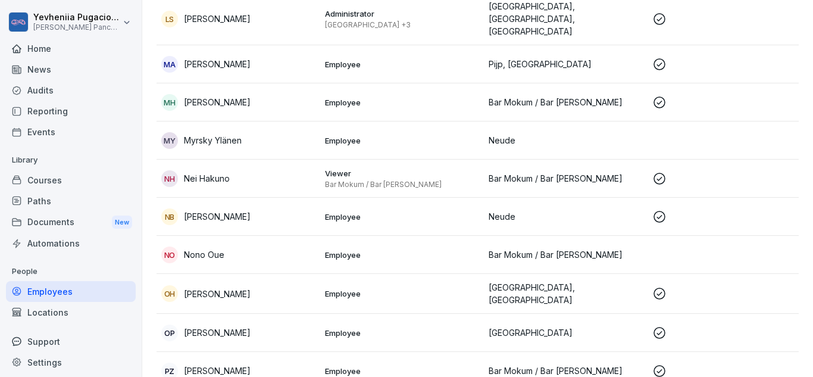
click at [259, 132] on div "MY Myrsky Ylänen" at bounding box center [238, 140] width 154 height 17
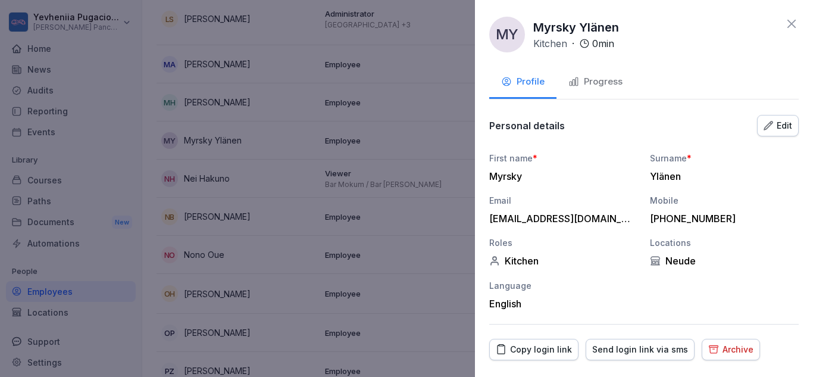
click at [715, 347] on div "Archive" at bounding box center [730, 349] width 45 height 13
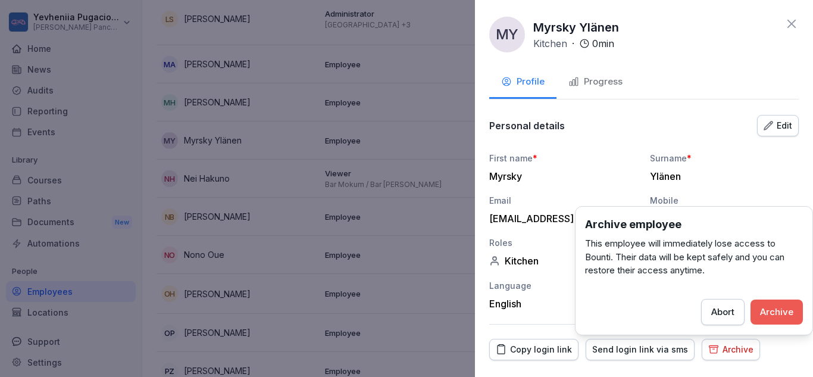
click at [778, 310] on div "Archive" at bounding box center [776, 311] width 33 height 13
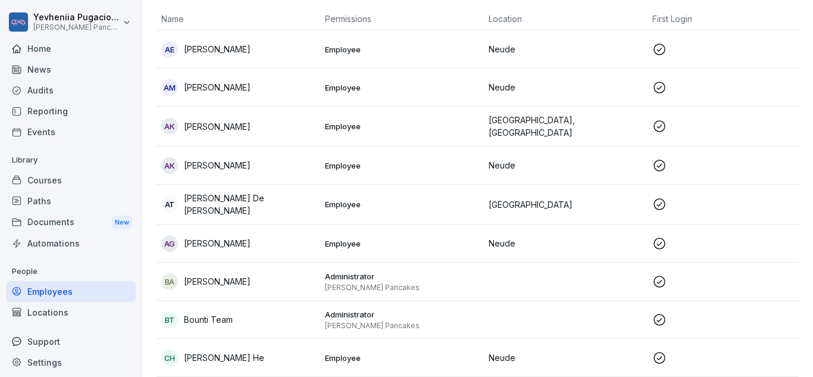
scroll to position [0, 0]
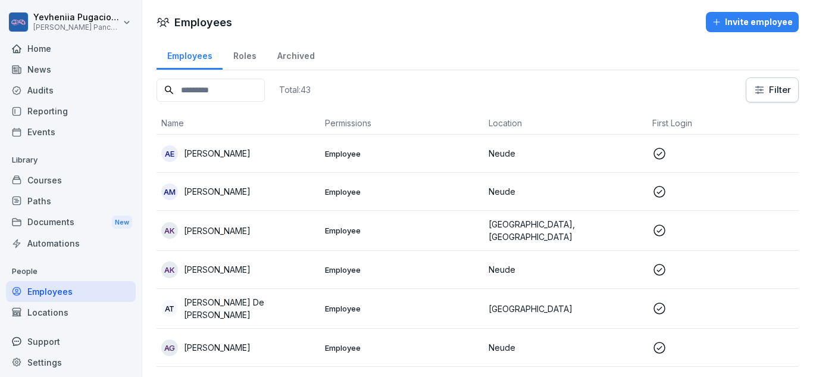
click at [319, 193] on td "AM Alejandra Del Mar" at bounding box center [239, 192] width 164 height 38
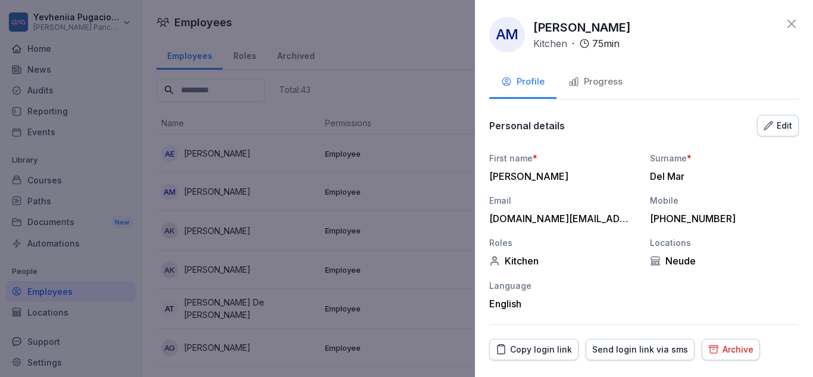
click at [720, 353] on div "Archive" at bounding box center [730, 349] width 45 height 13
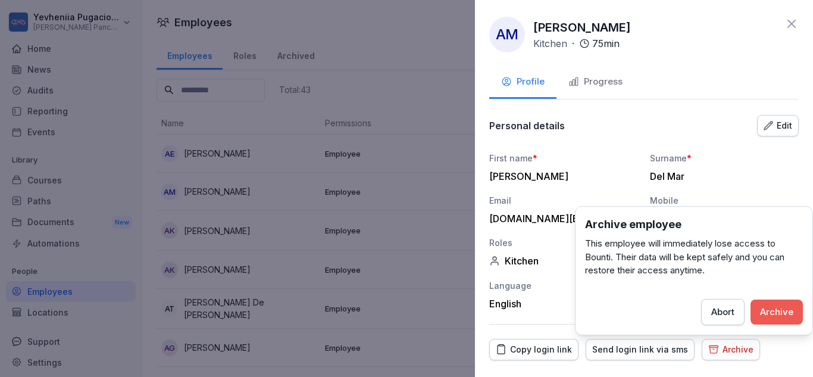
click at [759, 312] on button "Archive" at bounding box center [776, 311] width 52 height 25
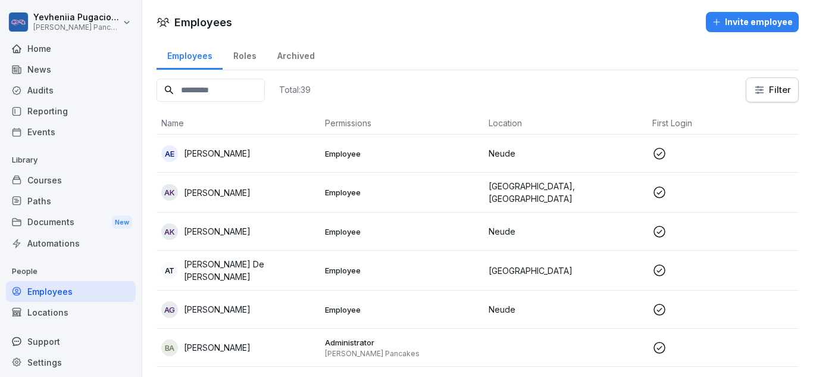
click at [733, 23] on div "Invite employee" at bounding box center [752, 21] width 81 height 13
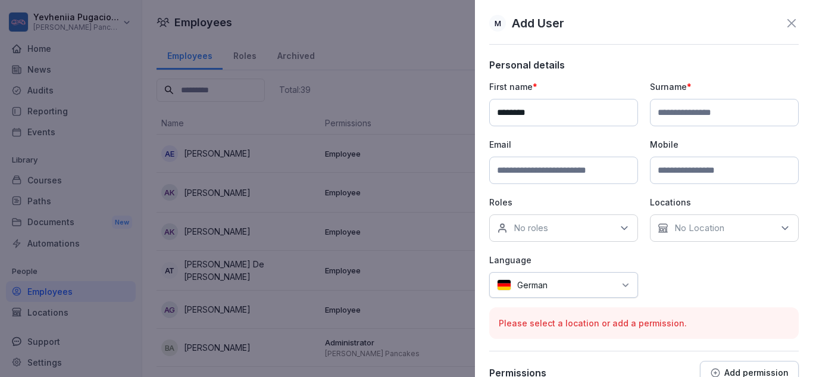
type input "********"
click at [701, 114] on input at bounding box center [724, 112] width 149 height 27
type input "**********"
click at [571, 158] on input at bounding box center [563, 170] width 149 height 27
paste input "**********"
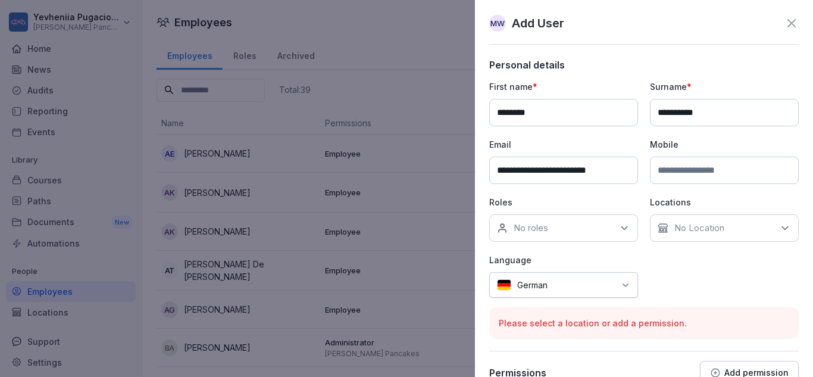
type input "**********"
click at [558, 226] on div "No roles" at bounding box center [563, 227] width 149 height 27
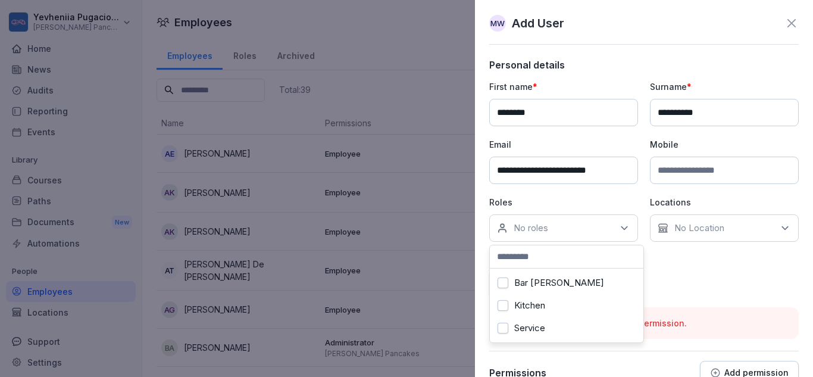
click at [528, 323] on label "Service" at bounding box center [529, 328] width 31 height 11
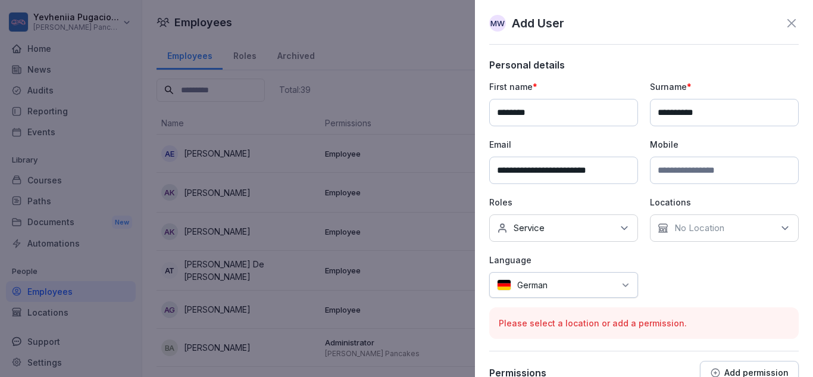
click at [683, 224] on p "No Location" at bounding box center [699, 228] width 50 height 12
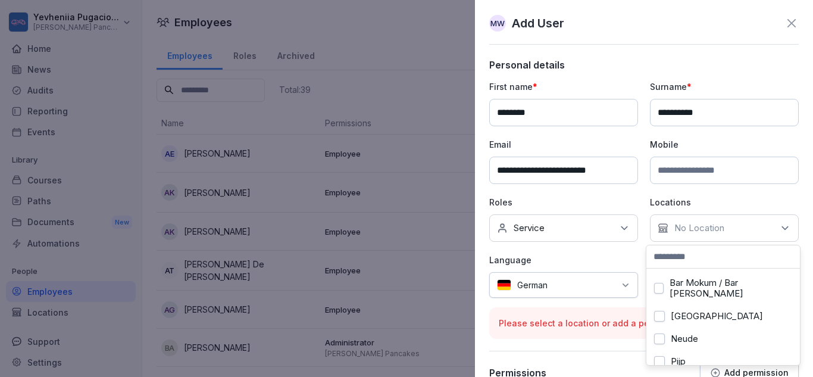
click at [669, 333] on div "Neude" at bounding box center [723, 338] width 148 height 23
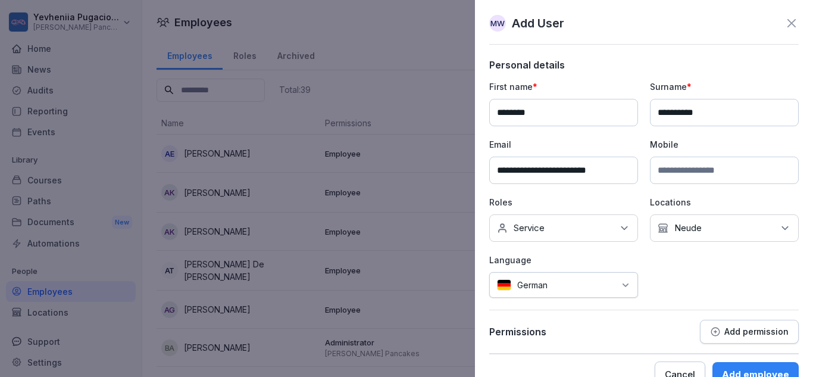
click at [561, 287] on div at bounding box center [583, 284] width 61 height 12
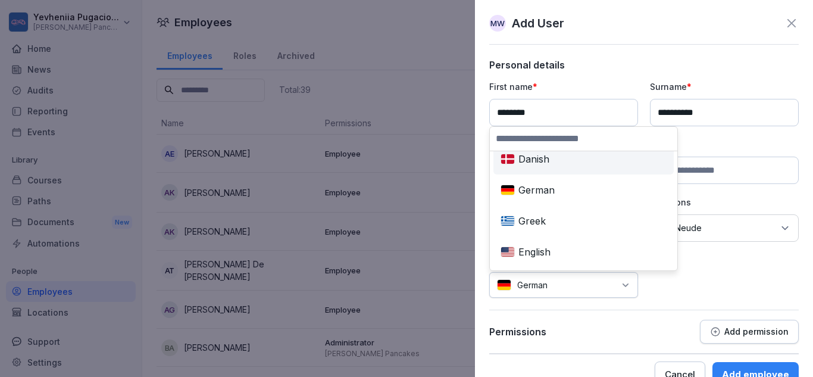
scroll to position [74, 0]
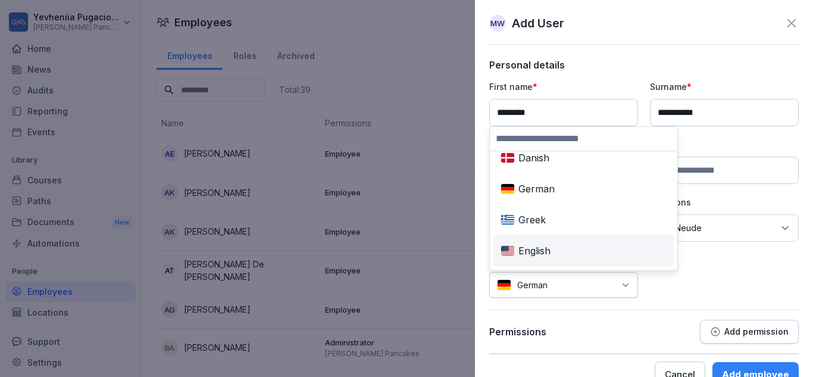
click at [544, 243] on div "English" at bounding box center [584, 250] width 176 height 26
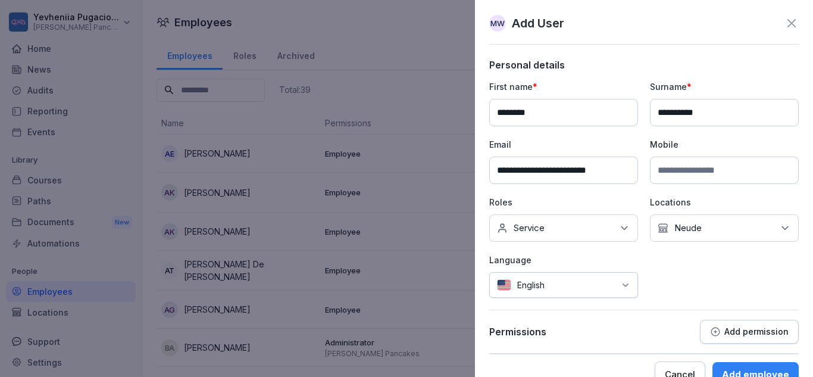
scroll to position [25, 0]
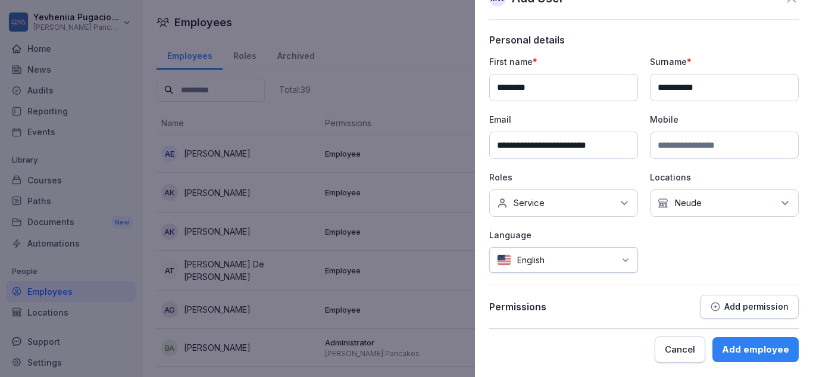
click at [749, 352] on div "Add employee" at bounding box center [755, 349] width 67 height 13
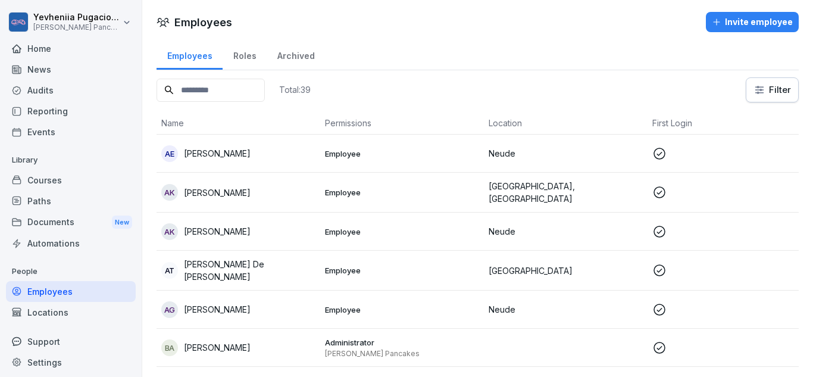
click at [57, 198] on div "Paths" at bounding box center [71, 200] width 130 height 21
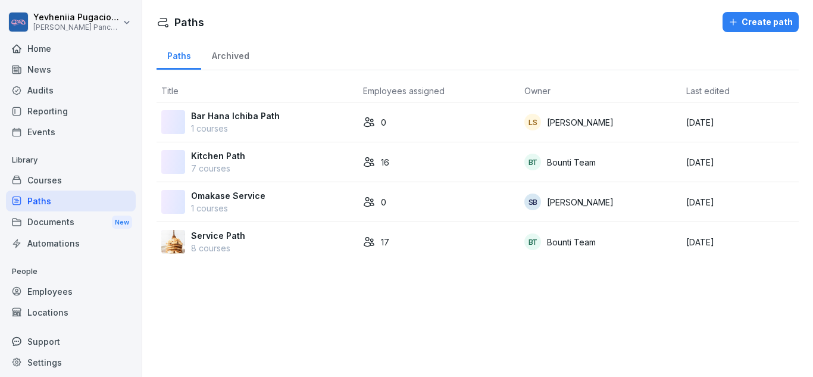
click at [215, 242] on p "8 courses" at bounding box center [218, 248] width 54 height 12
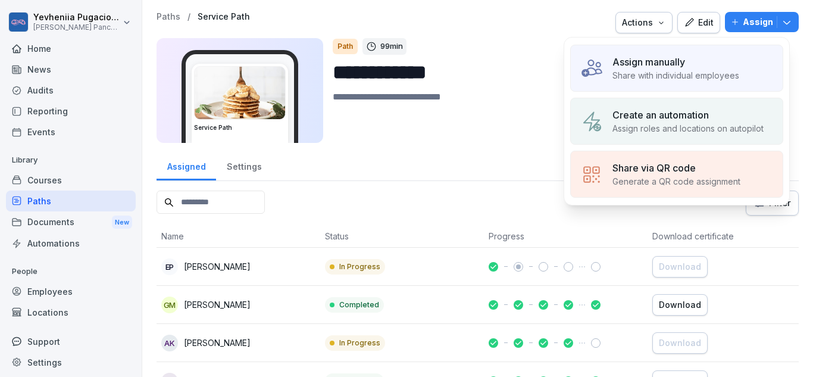
click at [711, 66] on div "Assign manually" at bounding box center [675, 62] width 127 height 14
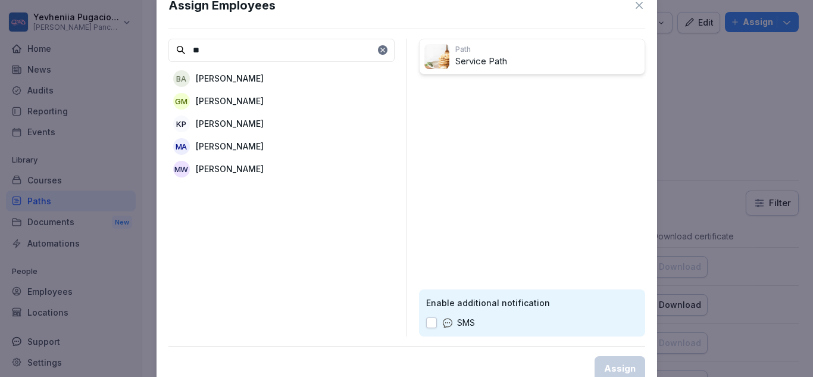
type input "**"
click at [271, 162] on div "MW [PERSON_NAME]" at bounding box center [281, 168] width 226 height 21
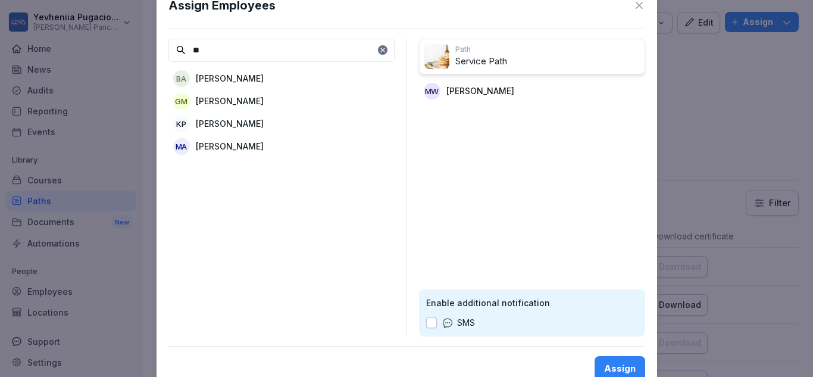
click at [618, 367] on div "Assign" at bounding box center [620, 368] width 32 height 13
